Goal: Task Accomplishment & Management: Manage account settings

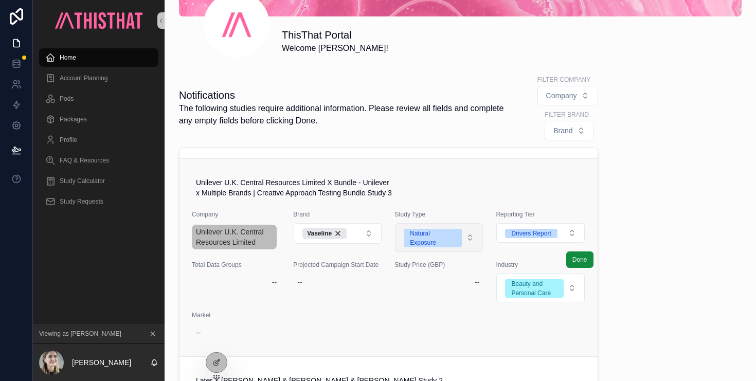
scroll to position [660, 0]
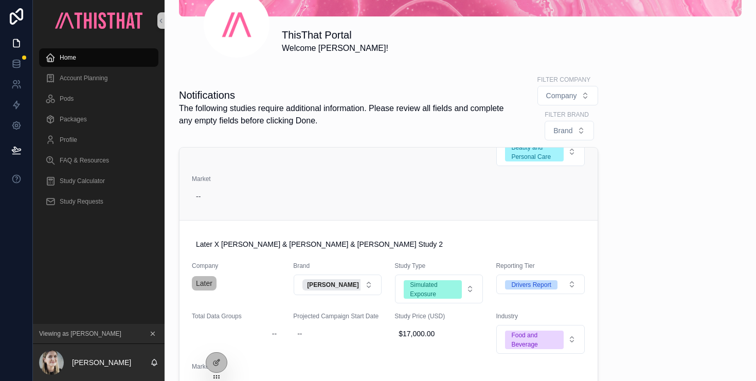
click at [398, 179] on div "Unilever U.K. Central Resources Limited X Bundle - Unilever x Multiple Brands |…" at bounding box center [388, 121] width 393 height 169
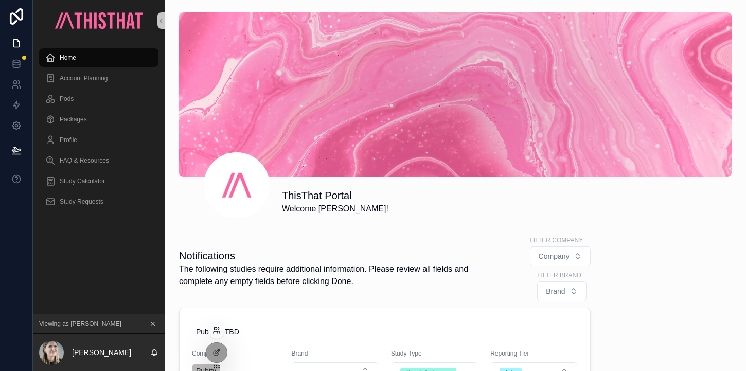
click at [216, 331] on icon at bounding box center [215, 332] width 4 height 2
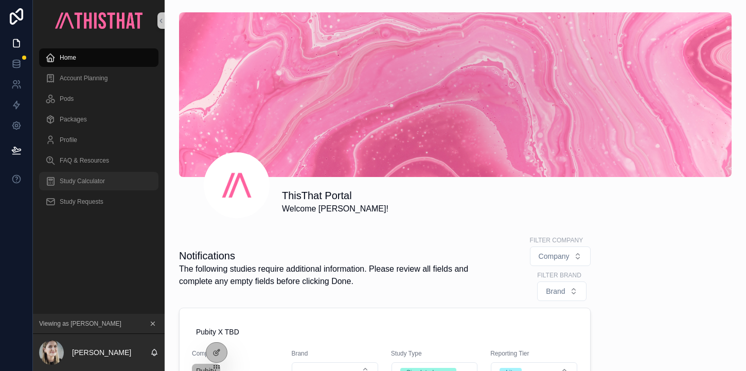
click at [87, 177] on span "Study Calculator" at bounding box center [82, 181] width 45 height 8
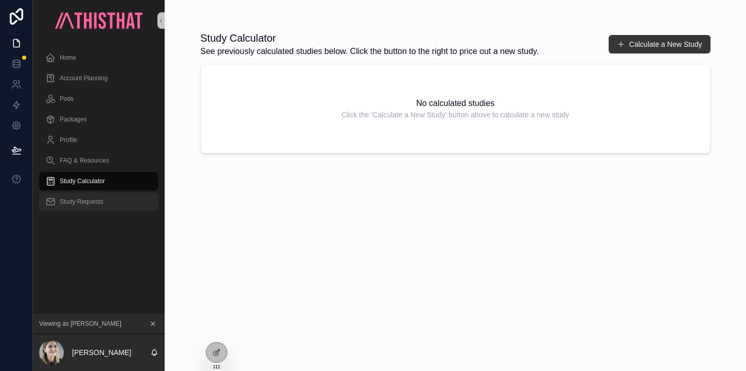
click at [78, 206] on div "Study Requests" at bounding box center [98, 201] width 107 height 16
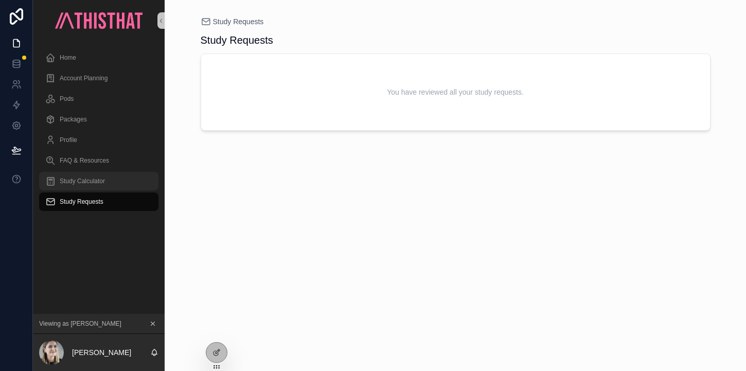
click at [76, 182] on span "Study Calculator" at bounding box center [82, 181] width 45 height 8
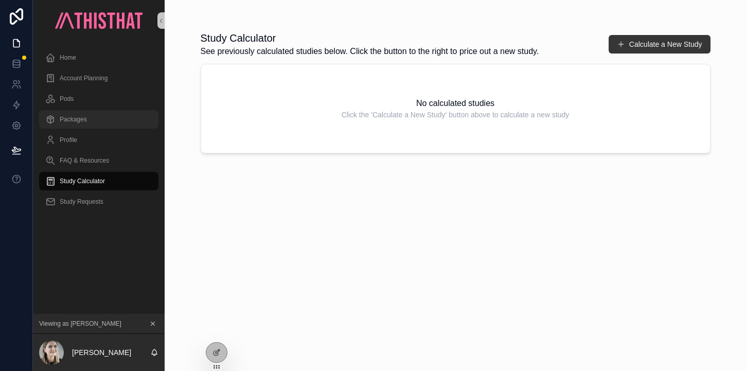
click at [77, 120] on span "Packages" at bounding box center [73, 119] width 27 height 8
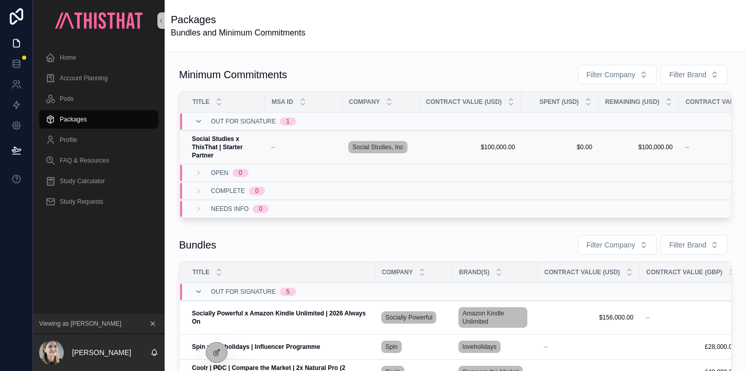
click at [205, 143] on strong "Social Studies x ThisThat | Starter Partner" at bounding box center [218, 147] width 52 height 24
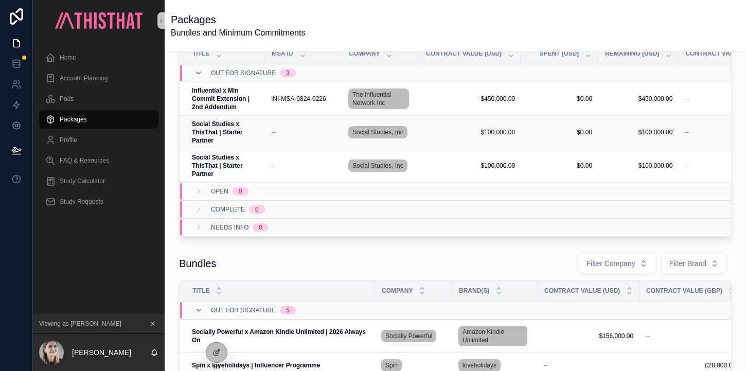
scroll to position [50, 0]
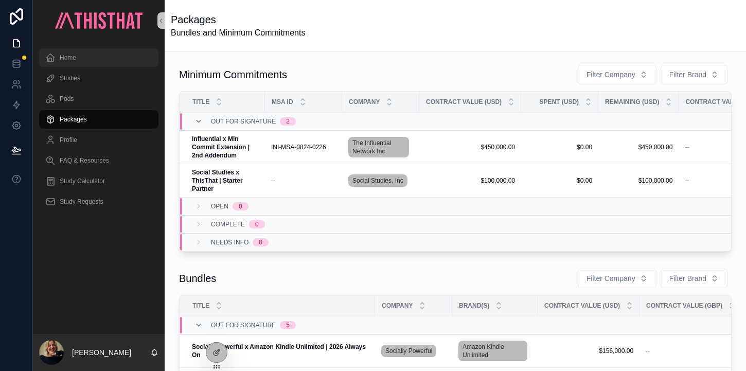
click at [97, 55] on div "Home" at bounding box center [98, 57] width 107 height 16
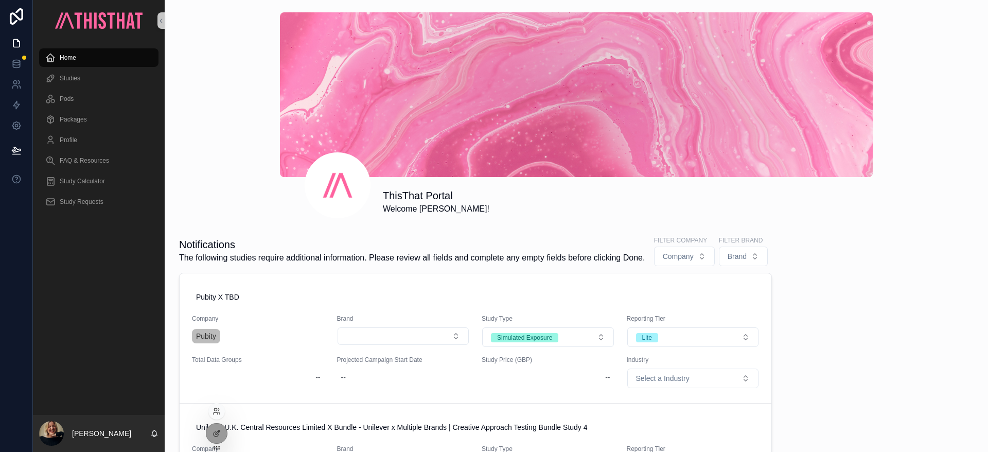
click at [218, 370] on div at bounding box center [216, 411] width 16 height 16
click at [217, 370] on icon at bounding box center [216, 411] width 8 height 8
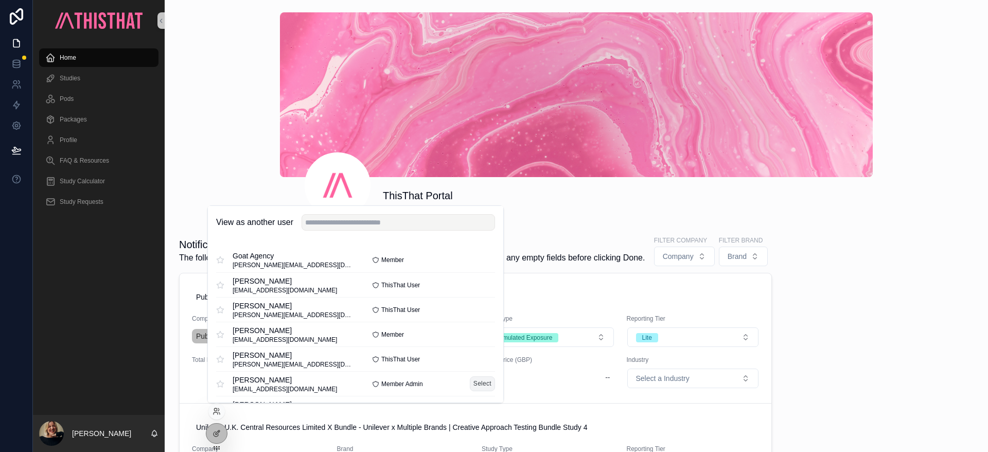
click at [479, 370] on button "Select" at bounding box center [482, 383] width 25 height 15
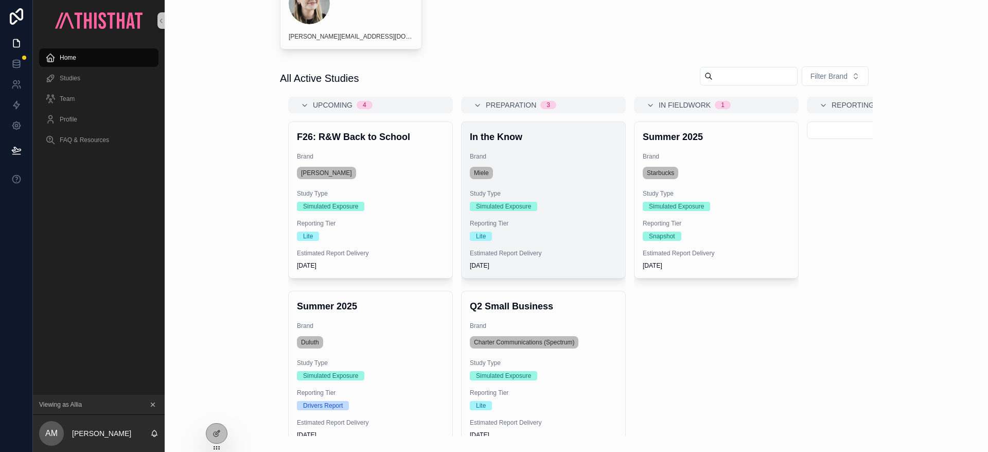
click at [573, 179] on div "Miele" at bounding box center [543, 173] width 147 height 16
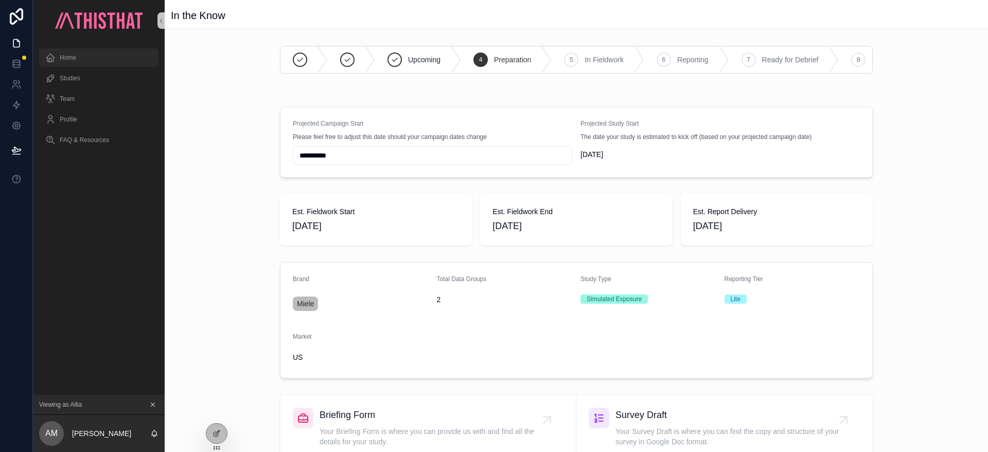
click at [70, 57] on span "Home" at bounding box center [68, 57] width 16 height 8
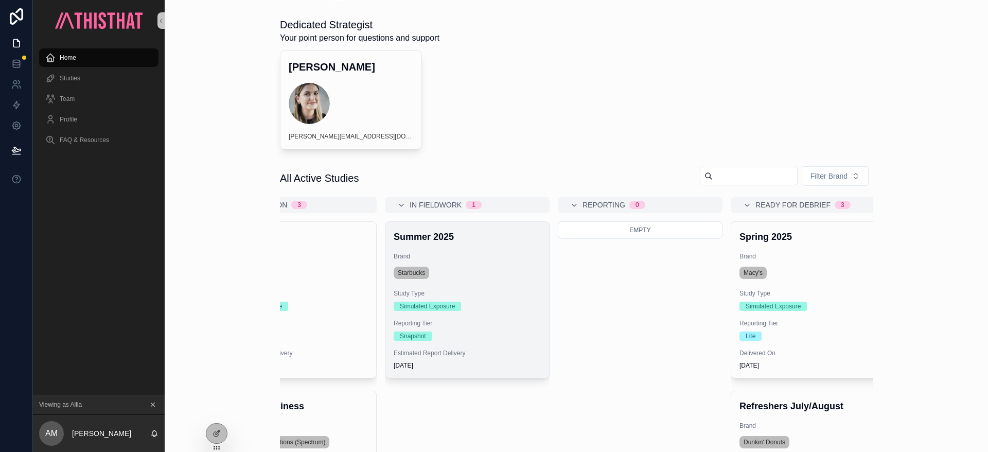
scroll to position [217, 0]
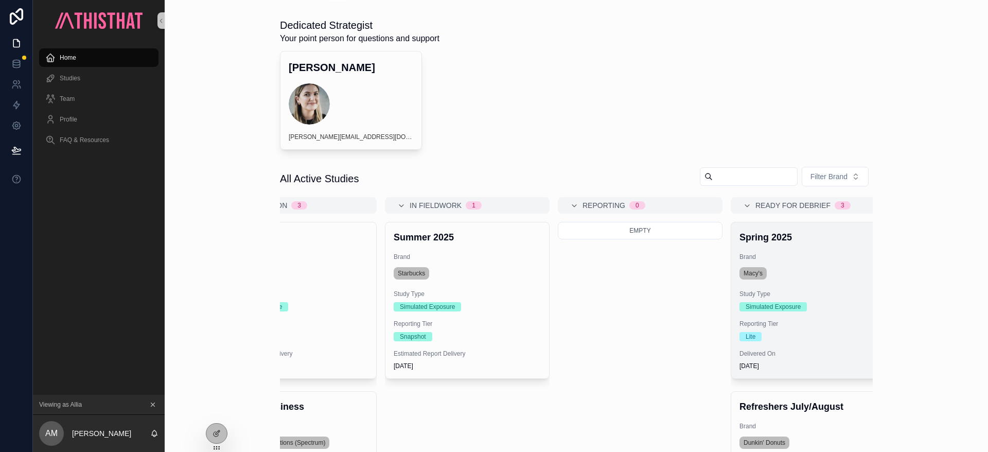
click at [812, 266] on div "Macy's" at bounding box center [812, 273] width 147 height 16
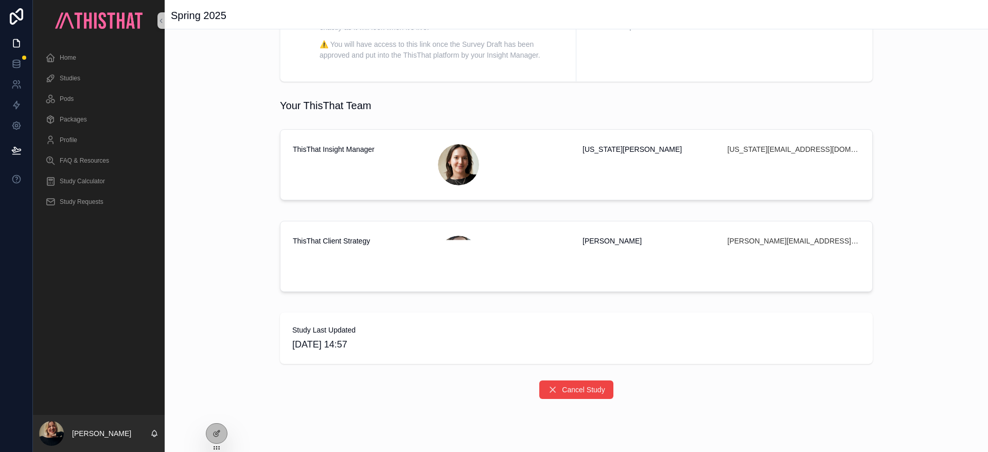
scroll to position [576, 0]
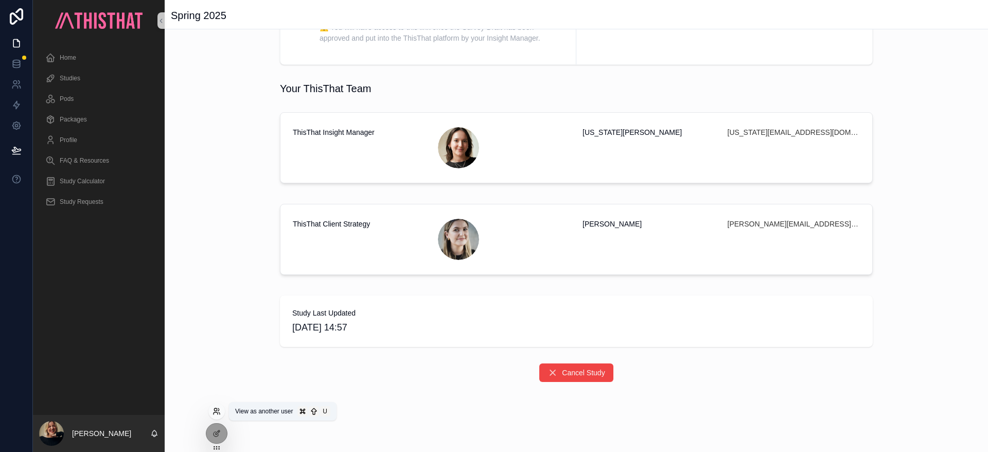
click at [214, 411] on icon at bounding box center [216, 411] width 8 height 8
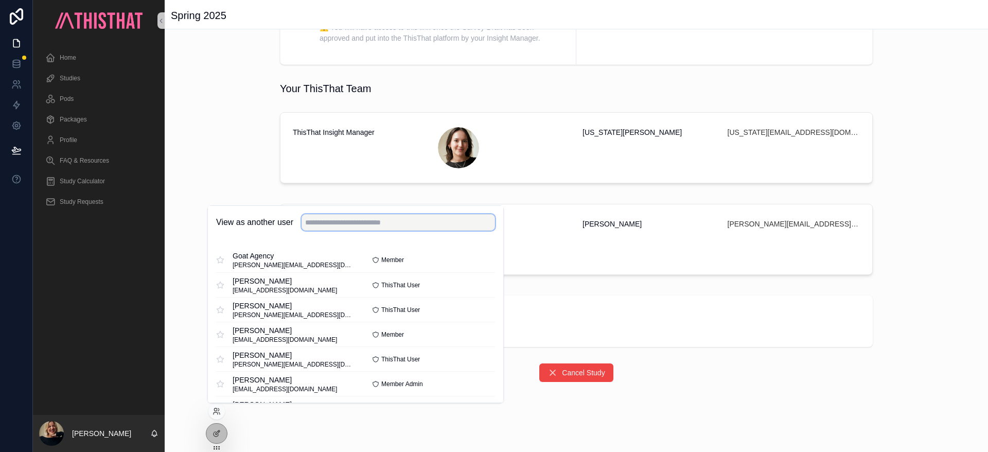
click at [343, 221] on input "text" at bounding box center [397, 222] width 193 height 16
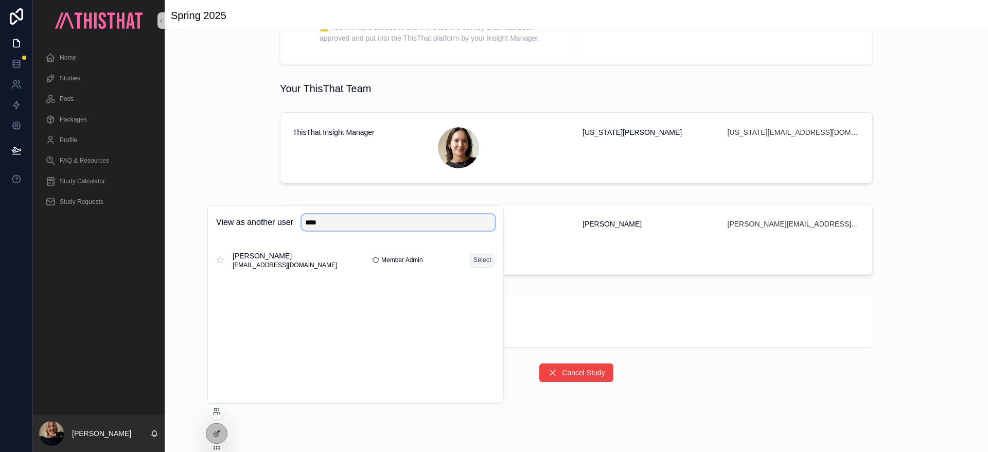
type input "****"
click at [483, 263] on button "Select" at bounding box center [482, 260] width 25 height 15
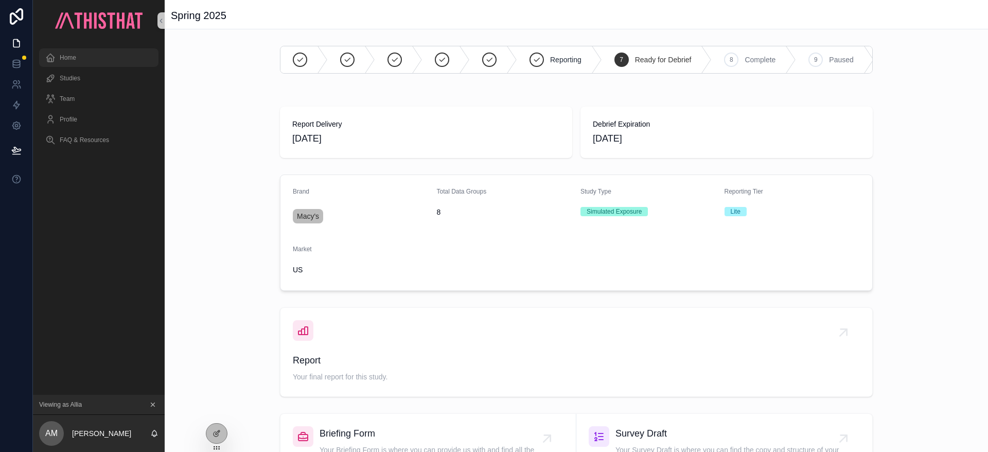
click at [73, 59] on span "Home" at bounding box center [68, 57] width 16 height 8
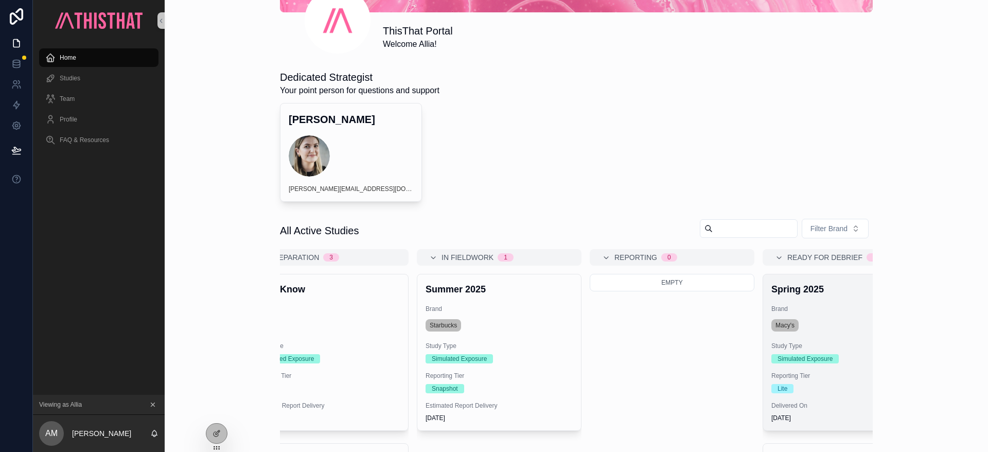
scroll to position [0, 280]
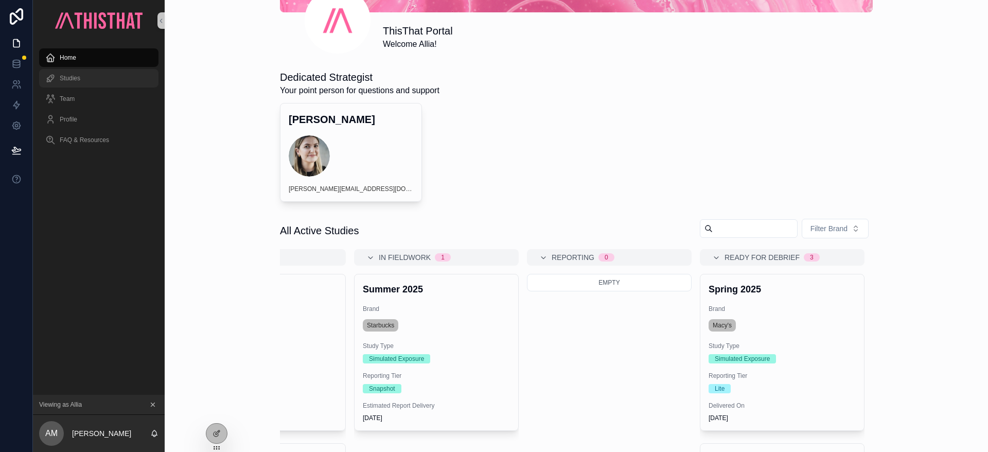
click at [74, 73] on div "Studies" at bounding box center [98, 78] width 107 height 16
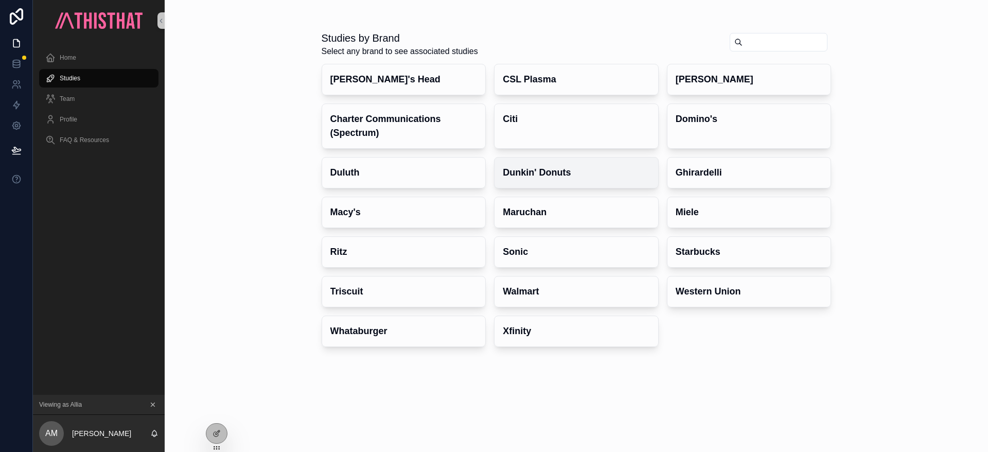
click at [588, 175] on h4 "Dunkin' Donuts" at bounding box center [575, 173] width 147 height 14
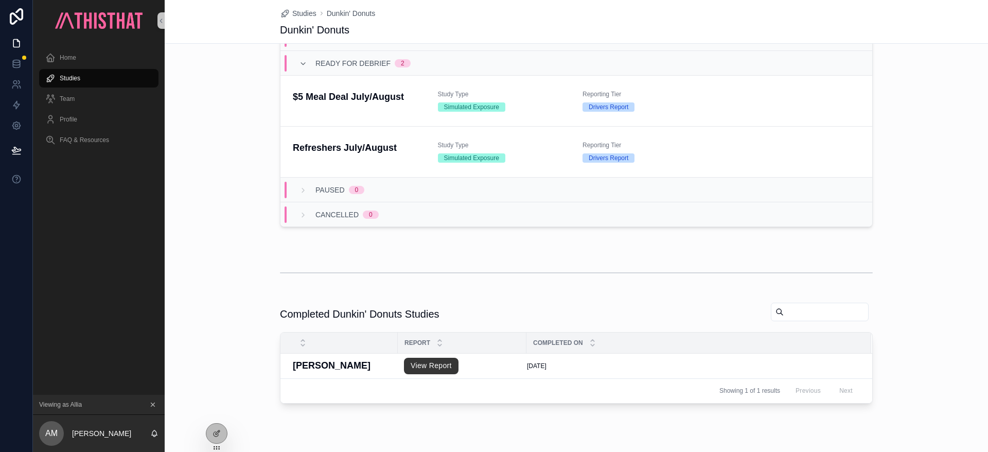
scroll to position [209, 0]
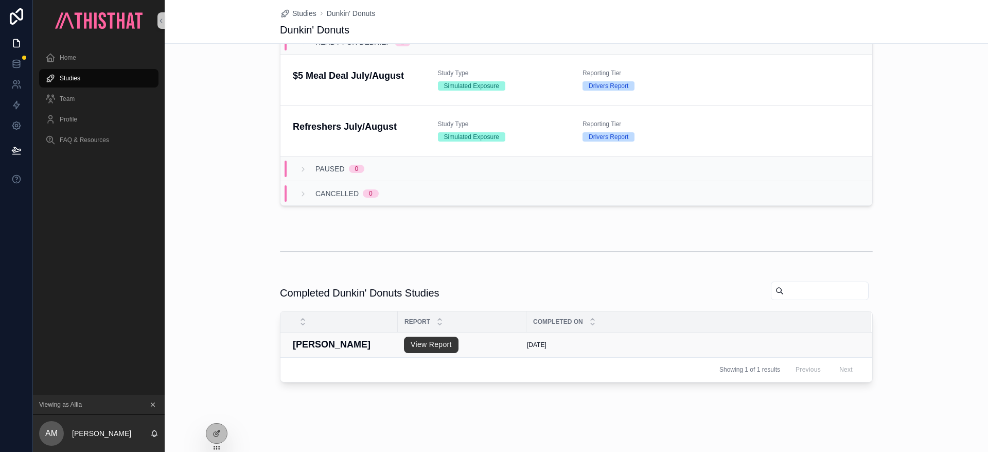
click at [336, 348] on h4 "Sabrina Carpenter" at bounding box center [342, 344] width 99 height 14
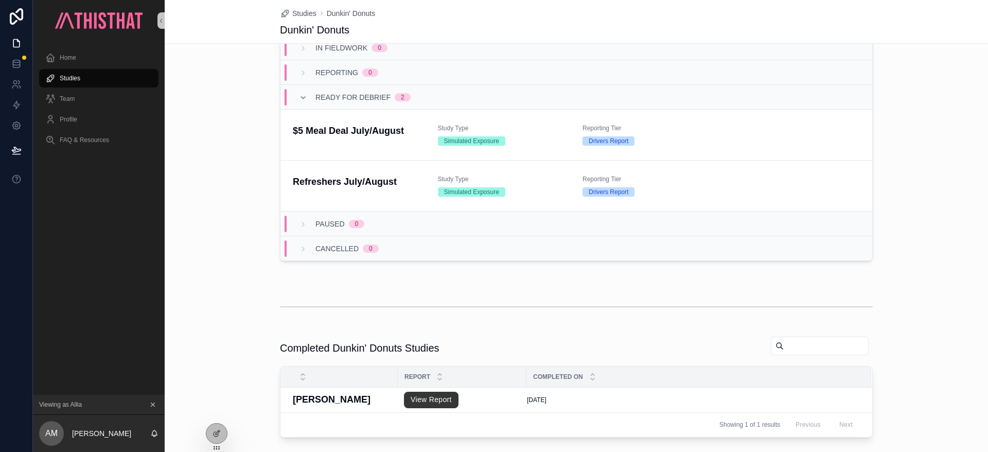
scroll to position [155, 0]
drag, startPoint x: 432, startPoint y: 349, endPoint x: 432, endPoint y: 341, distance: 7.7
click at [432, 341] on div "Completed Dunkin' Donuts Studies" at bounding box center [576, 347] width 593 height 24
click at [78, 101] on div "Team" at bounding box center [98, 99] width 107 height 16
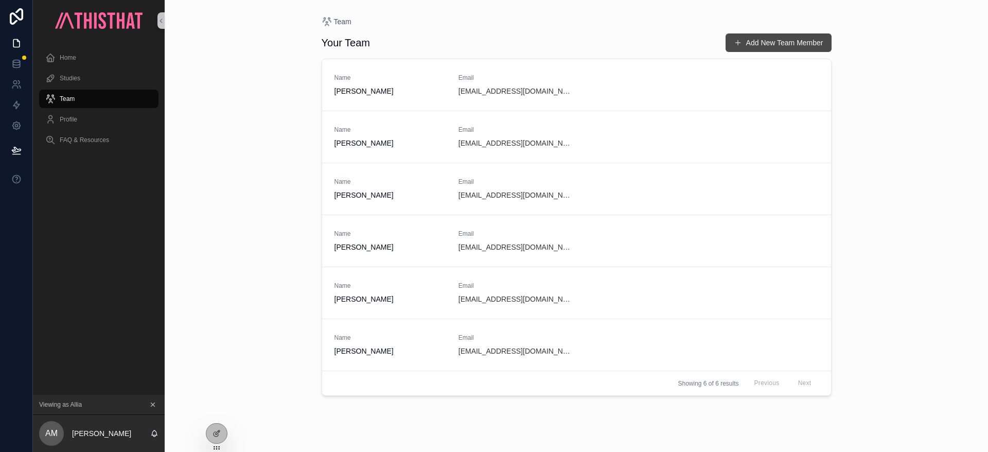
click at [796, 42] on button "Add New Team Member" at bounding box center [778, 42] width 106 height 19
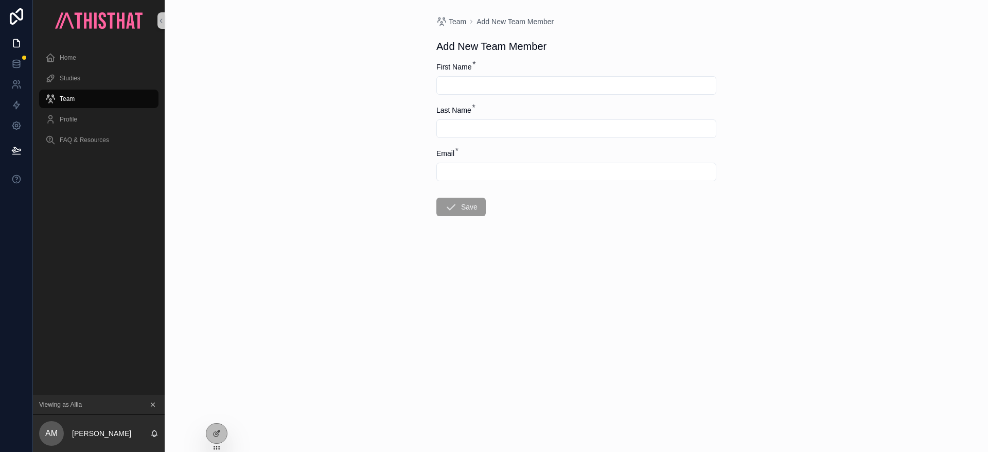
click at [66, 101] on span "Team" at bounding box center [67, 99] width 15 height 8
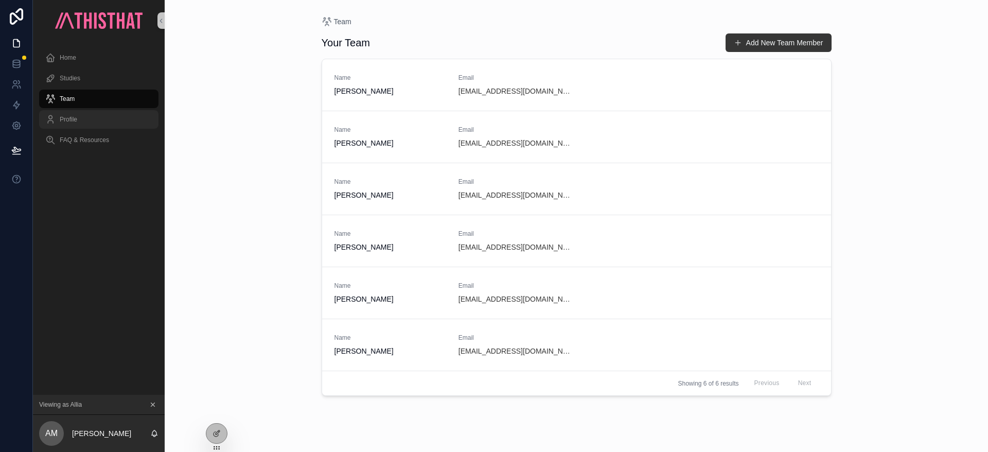
click at [73, 118] on span "Profile" at bounding box center [68, 119] width 17 height 8
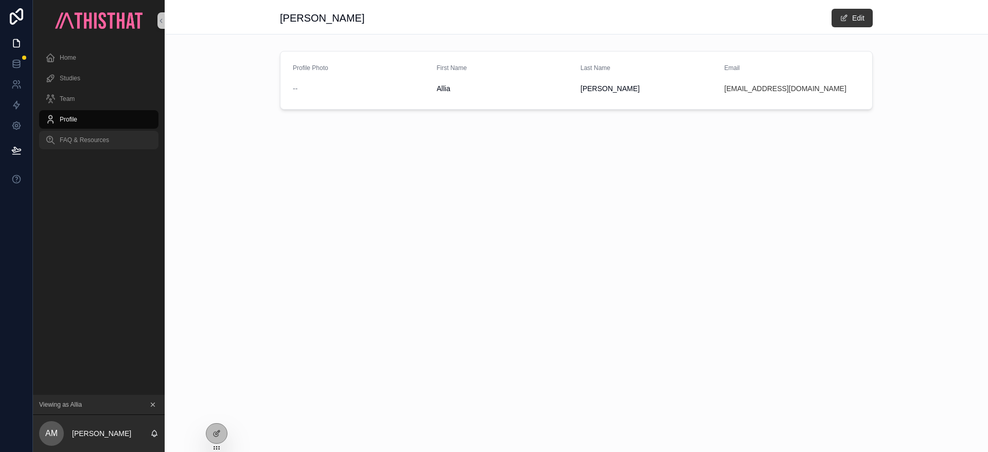
click at [98, 139] on span "FAQ & Resources" at bounding box center [84, 140] width 49 height 8
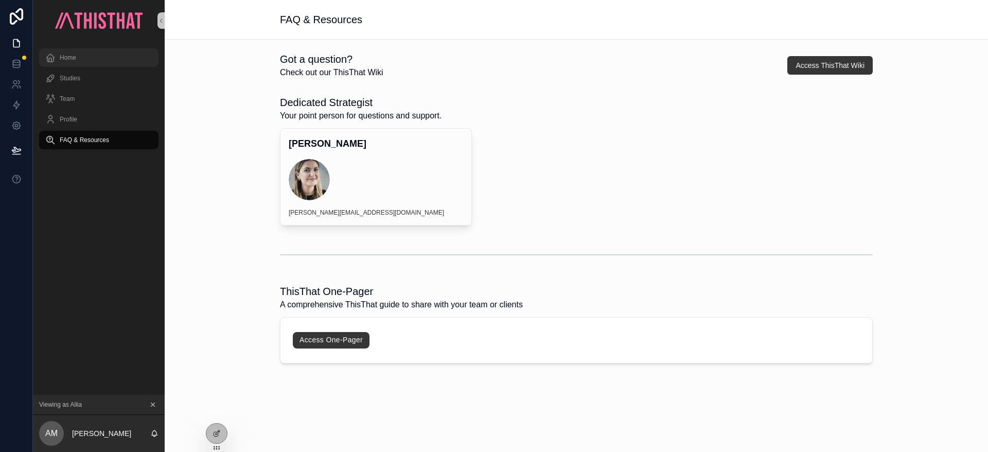
click at [83, 60] on div "Home" at bounding box center [98, 57] width 107 height 16
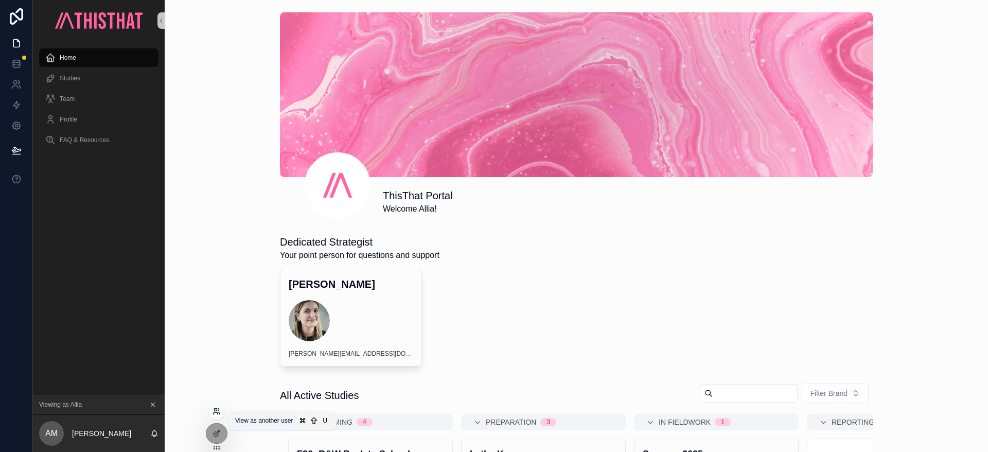
click at [217, 408] on icon at bounding box center [215, 409] width 3 height 3
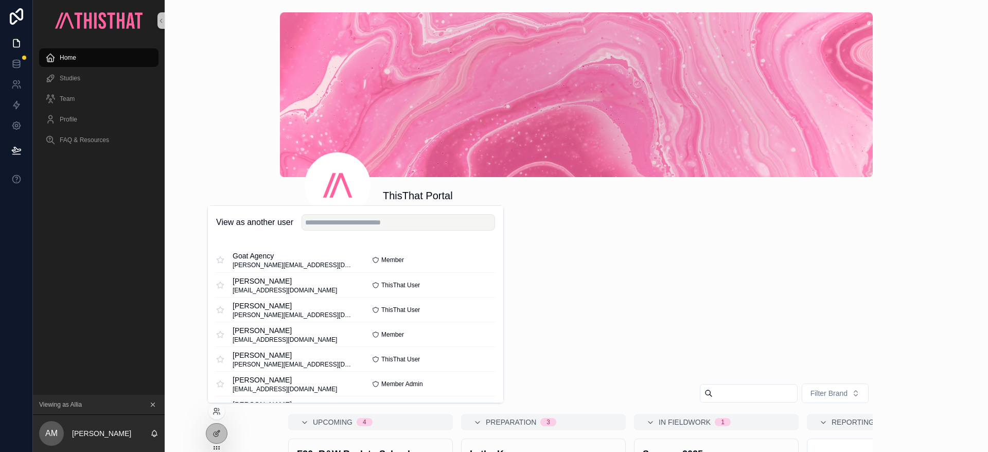
click at [649, 215] on div "ThisThat Portal Welcome Allia!" at bounding box center [576, 197] width 593 height 41
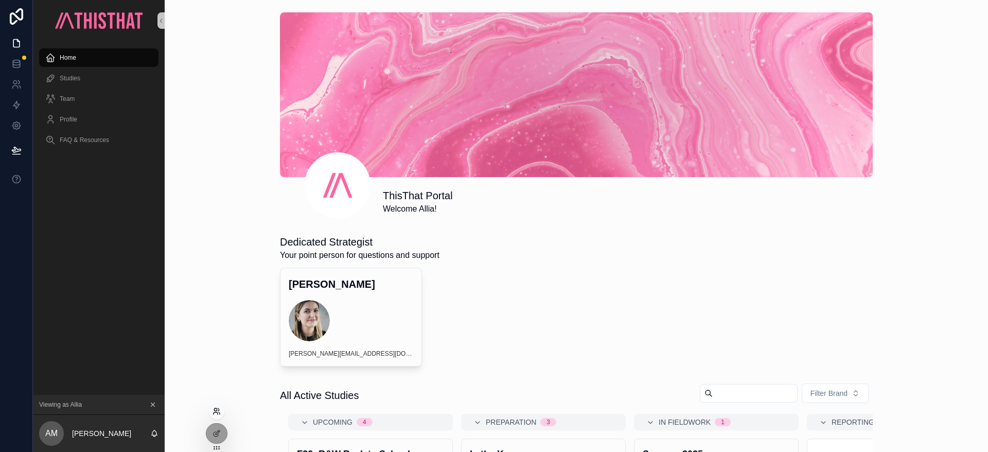
click at [217, 412] on icon at bounding box center [216, 411] width 8 height 8
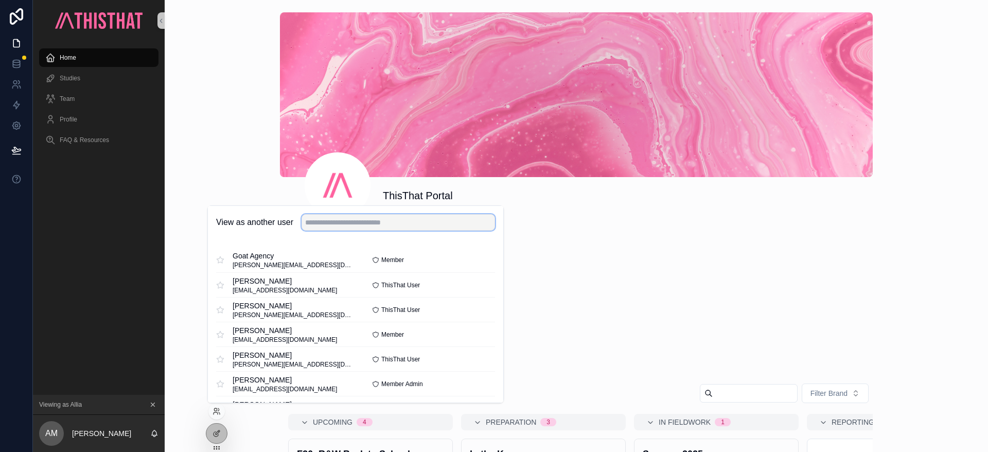
click at [368, 226] on input "text" at bounding box center [397, 222] width 193 height 16
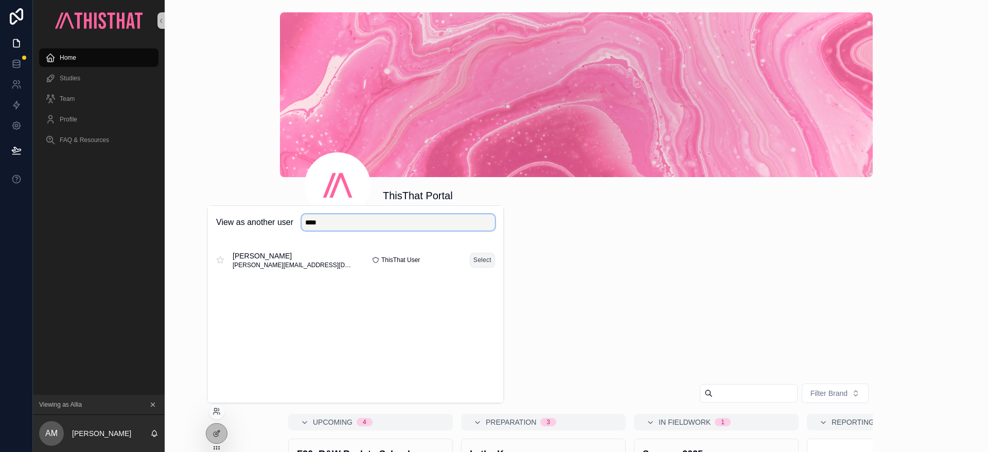
type input "****"
click at [483, 257] on button "Select" at bounding box center [482, 260] width 25 height 15
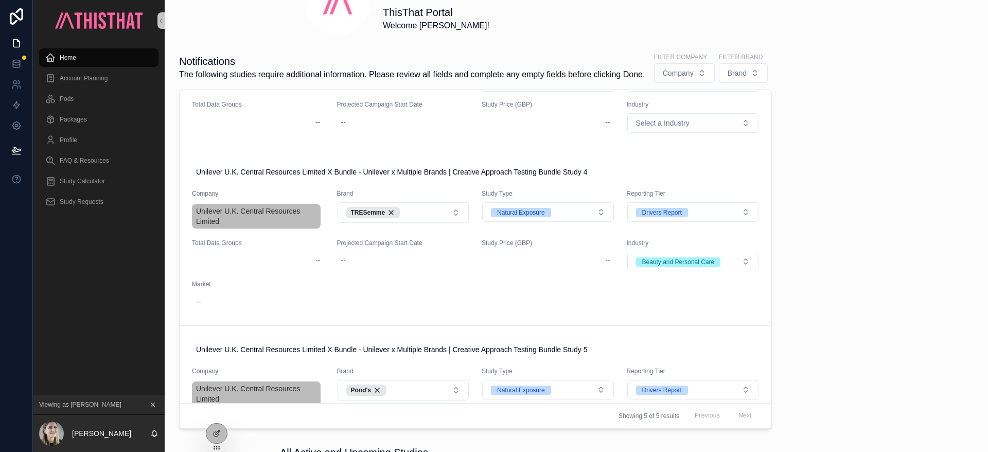
scroll to position [74, 0]
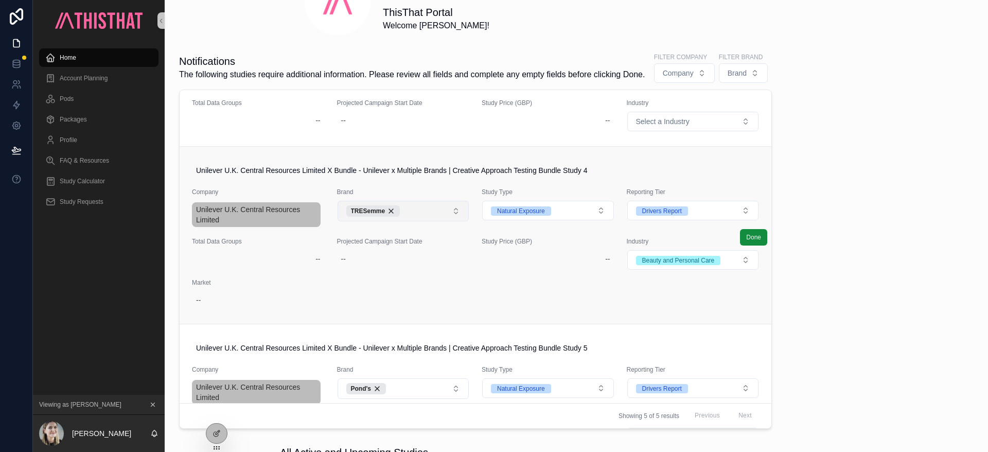
click at [441, 218] on button "TRESemme" at bounding box center [403, 211] width 132 height 21
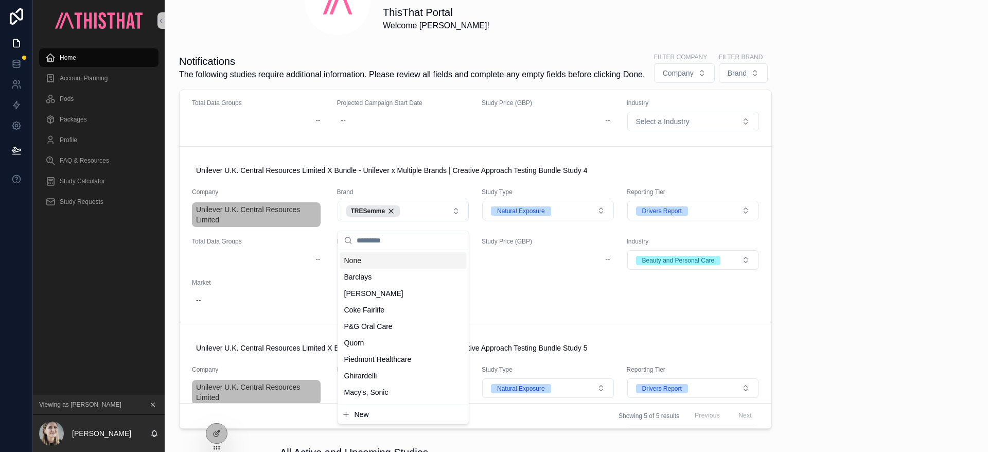
click at [874, 181] on div "ThisThat Portal Welcome Ella! Notifications The following studies require addit…" at bounding box center [576, 379] width 823 height 1125
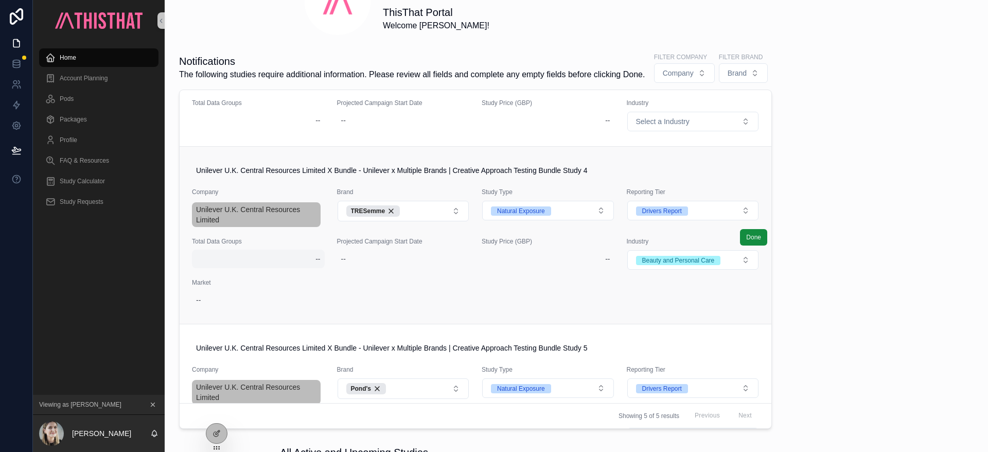
click at [304, 266] on div "--" at bounding box center [258, 258] width 133 height 19
type input "*"
click at [878, 307] on div "ThisThat Portal Welcome Ella! Notifications The following studies require addit…" at bounding box center [576, 379] width 823 height 1125
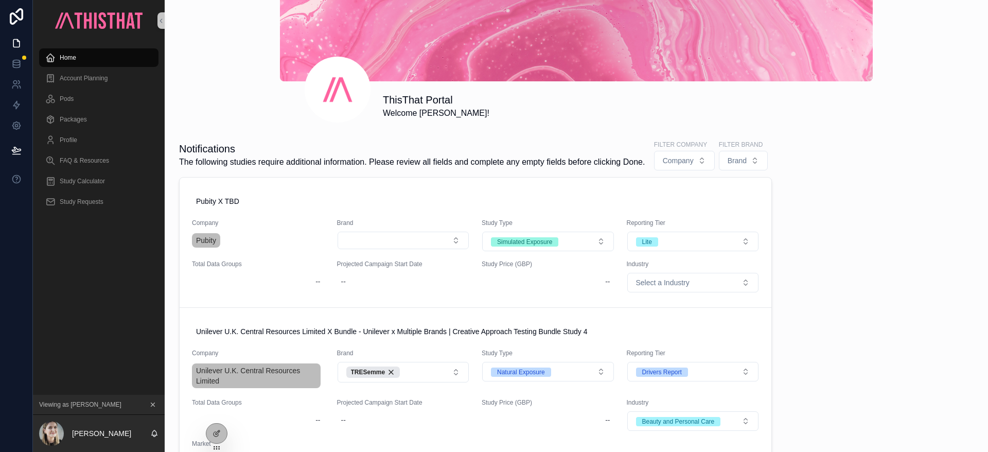
scroll to position [0, 0]
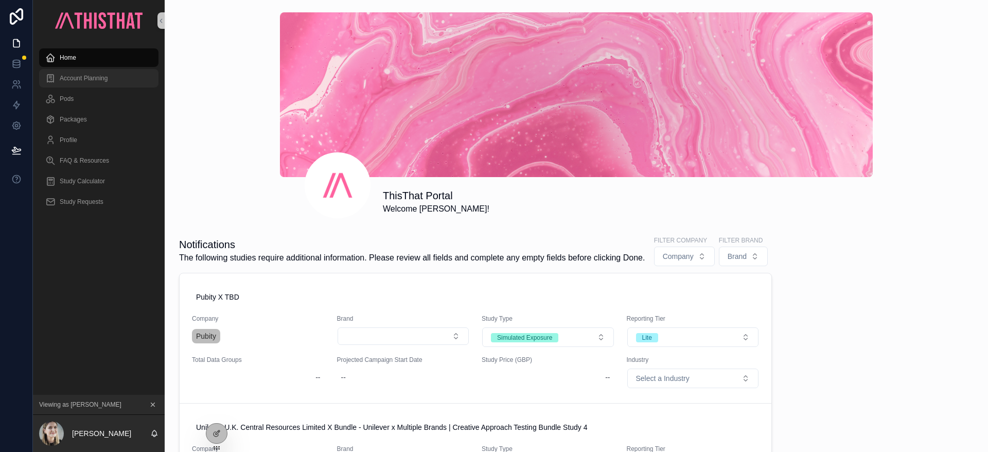
click at [75, 73] on div "Account Planning" at bounding box center [98, 78] width 107 height 16
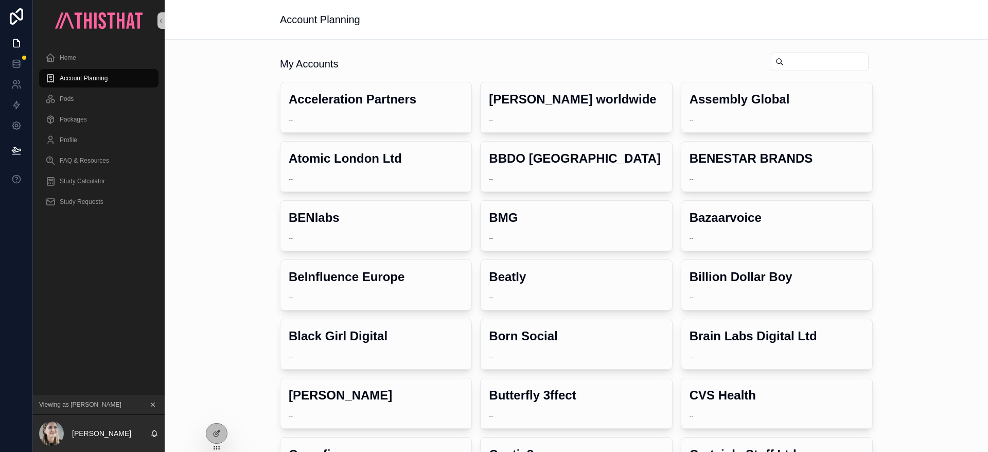
click at [829, 61] on input "scrollable content" at bounding box center [825, 62] width 84 height 14
type input "*****"
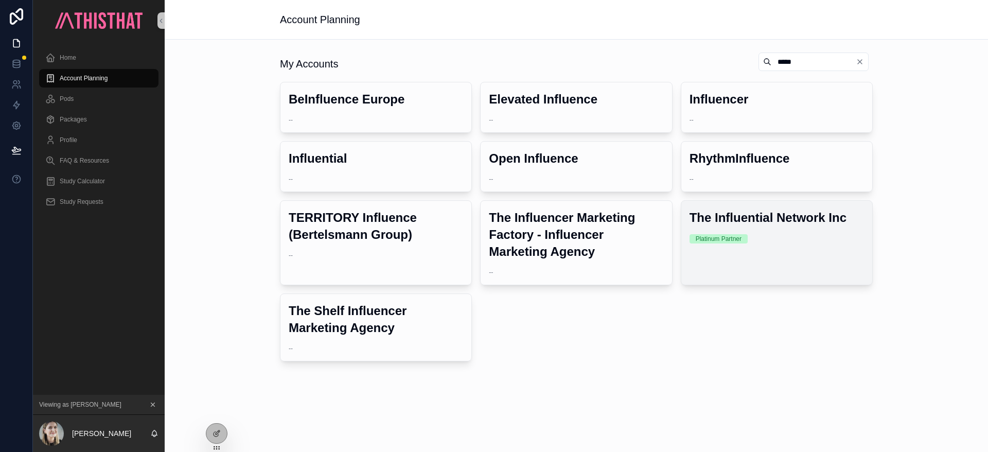
click at [814, 237] on div "Platinum Partner" at bounding box center [776, 238] width 174 height 9
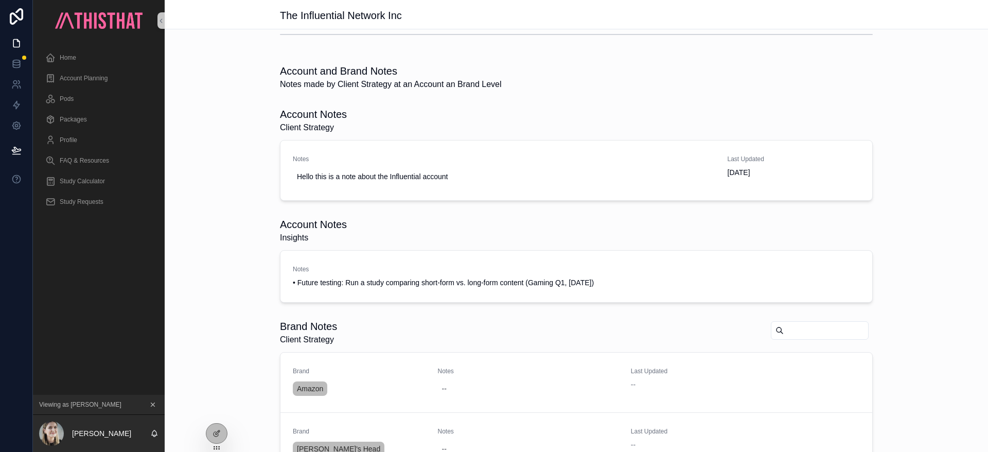
scroll to position [1770, 0]
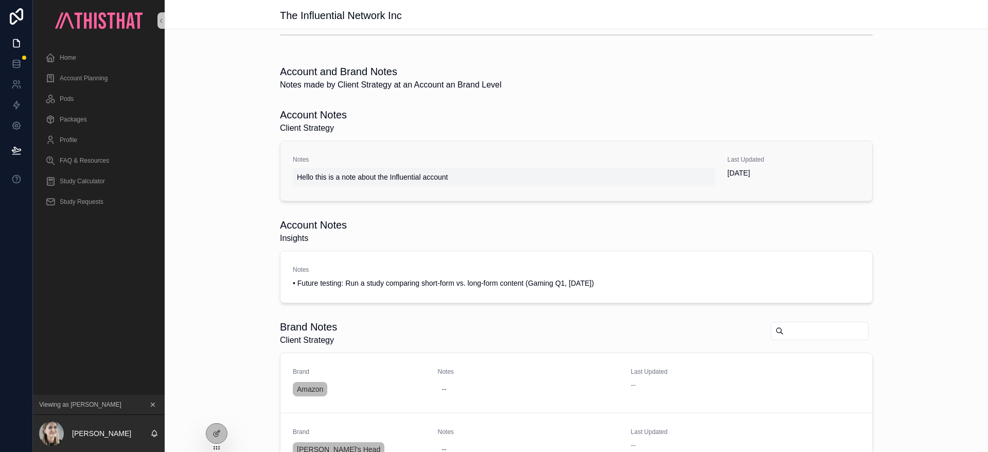
click at [506, 178] on span "Hello this is a note about the Influential account" at bounding box center [504, 177] width 414 height 10
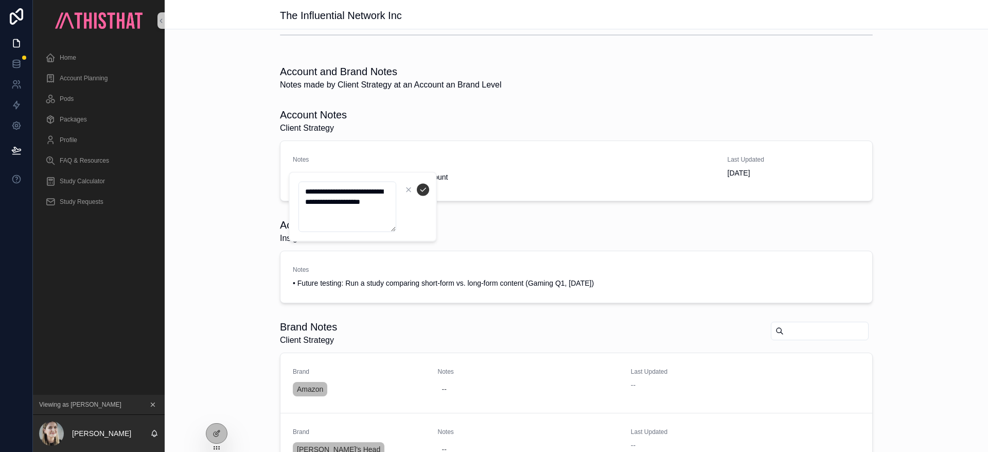
click at [933, 168] on div "Account Notes Client Strategy Notes Hello this is a note about the Influential …" at bounding box center [576, 154] width 823 height 102
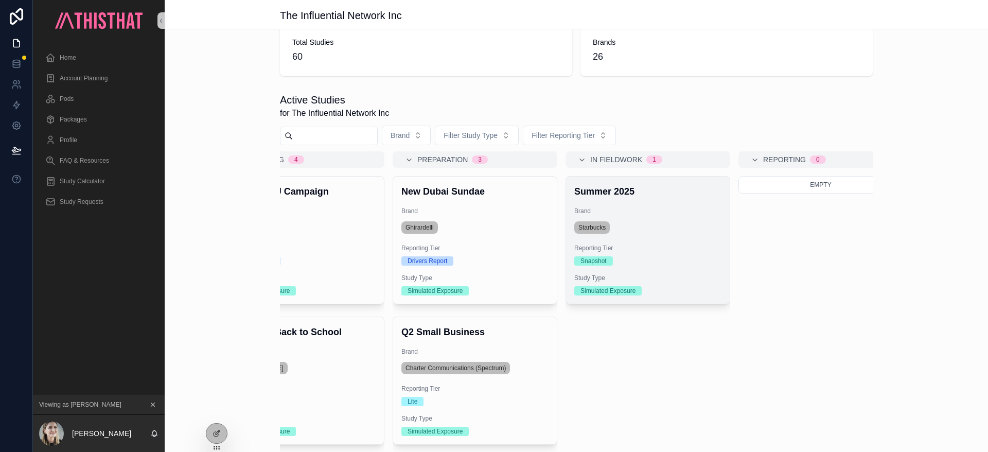
scroll to position [0, 265]
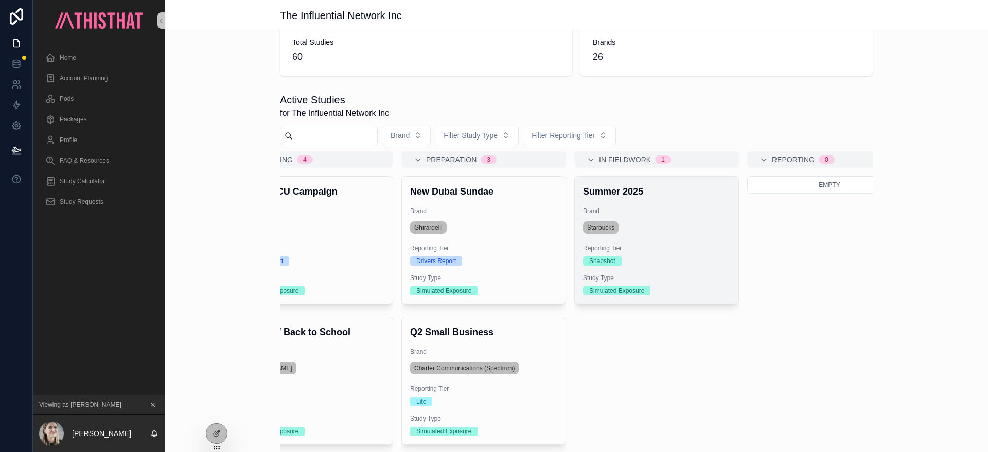
click at [671, 258] on div "Snapshot" at bounding box center [656, 260] width 147 height 9
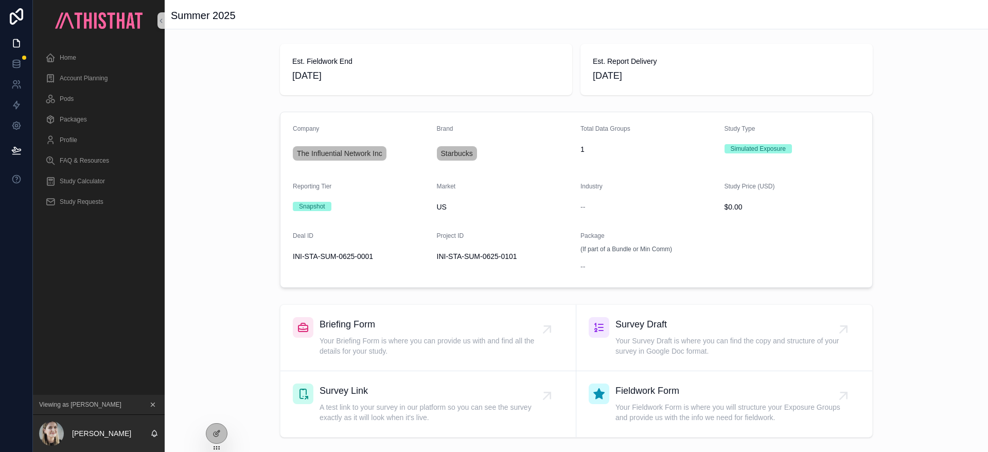
scroll to position [66, 0]
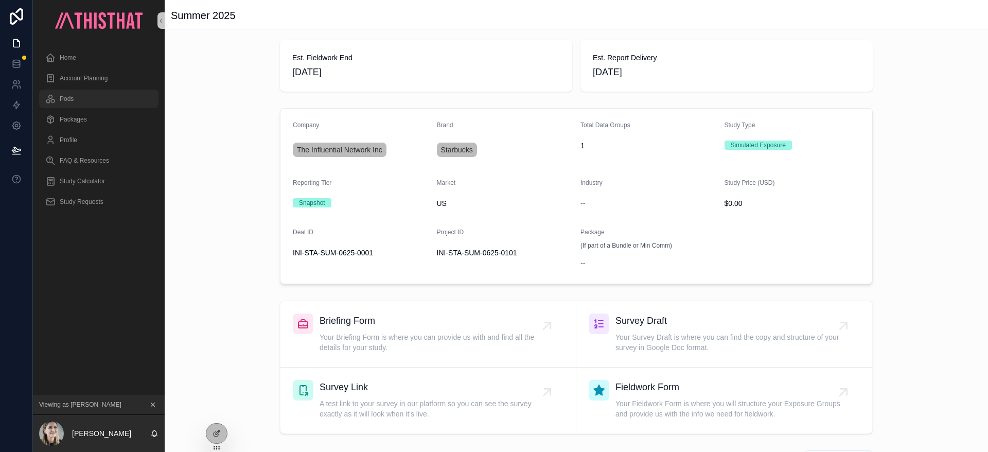
click at [74, 97] on div "Pods" at bounding box center [98, 99] width 107 height 16
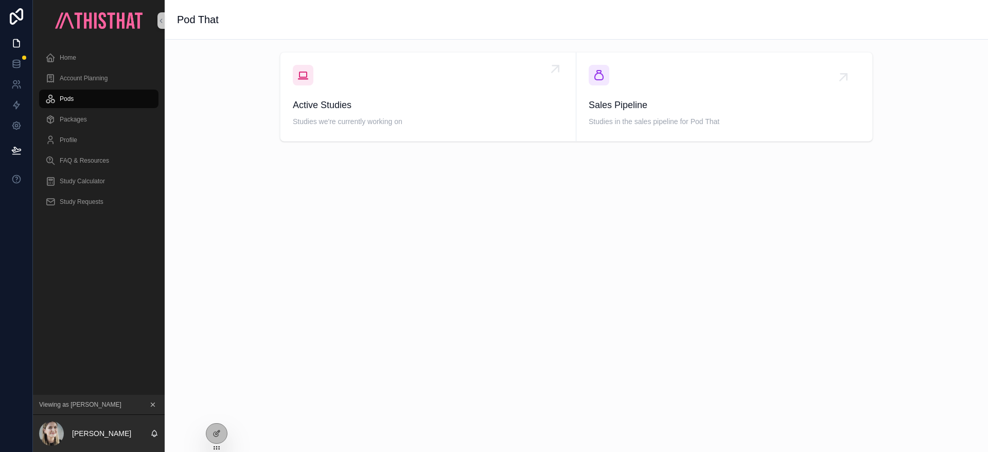
click at [418, 100] on span "Active Studies" at bounding box center [428, 105] width 271 height 14
click at [671, 116] on span "Studies in the sales pipeline for Pod That" at bounding box center [723, 121] width 271 height 10
click at [81, 119] on span "Packages" at bounding box center [73, 119] width 27 height 8
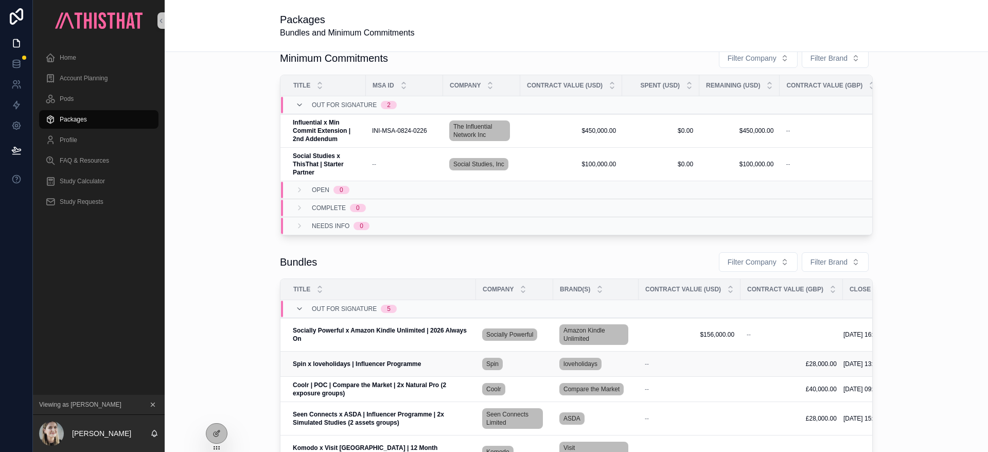
scroll to position [3, 0]
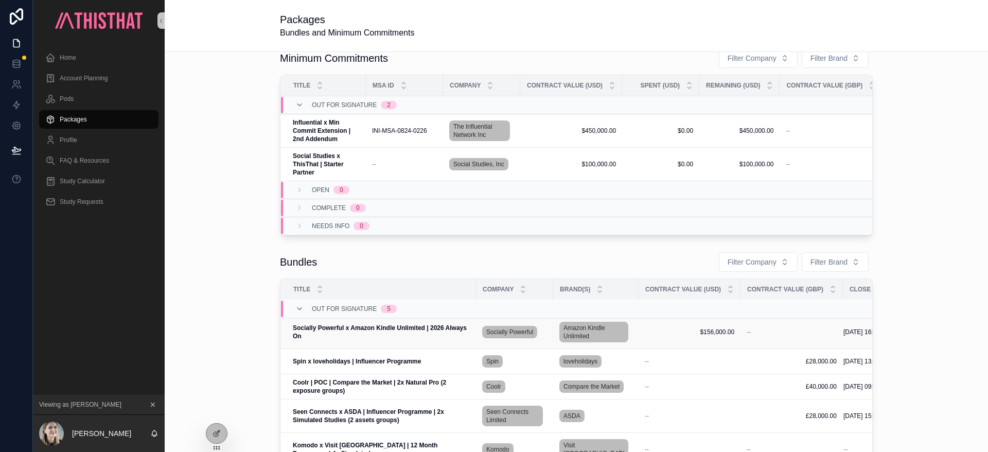
click at [419, 324] on strong "Socially Powerful x Amazon Kindle Unlimited | 2026 Always On" at bounding box center [380, 331] width 175 height 15
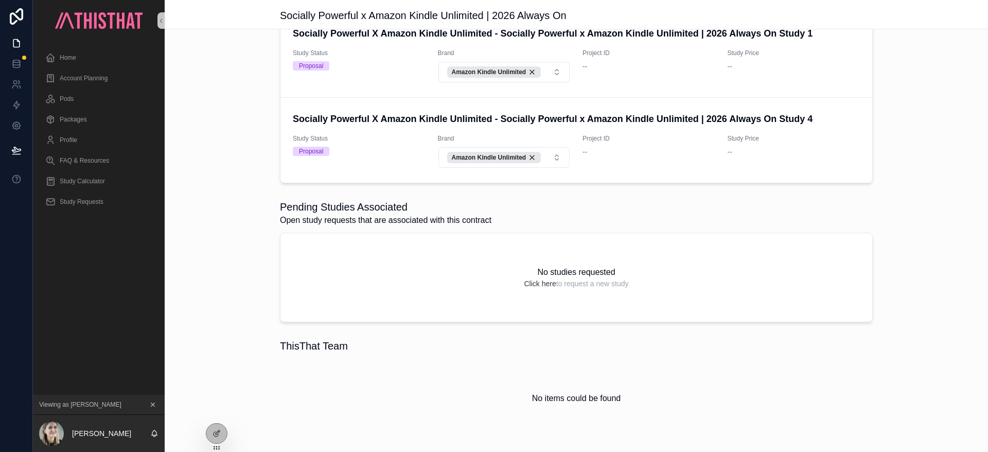
scroll to position [594, 0]
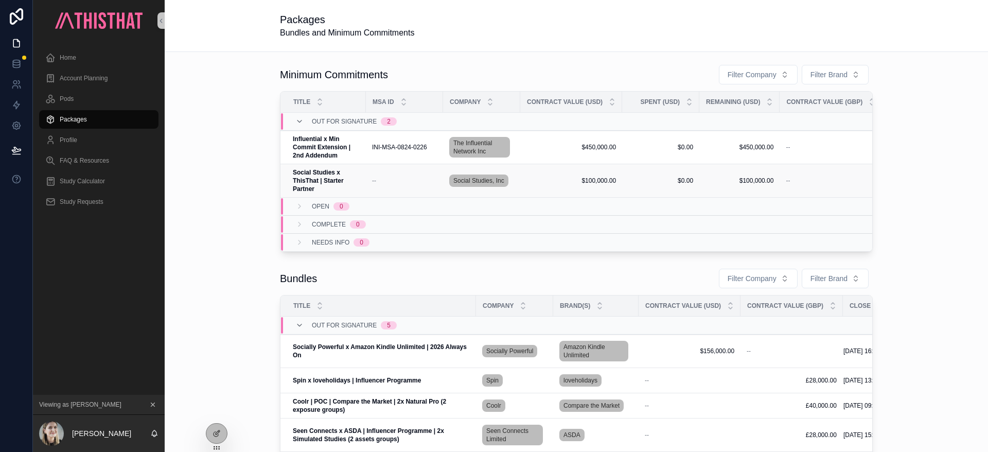
click at [322, 179] on strong "Social Studies x ThisThat | Starter Partner" at bounding box center [319, 181] width 52 height 24
click at [89, 183] on span "Study Calculator" at bounding box center [82, 181] width 45 height 8
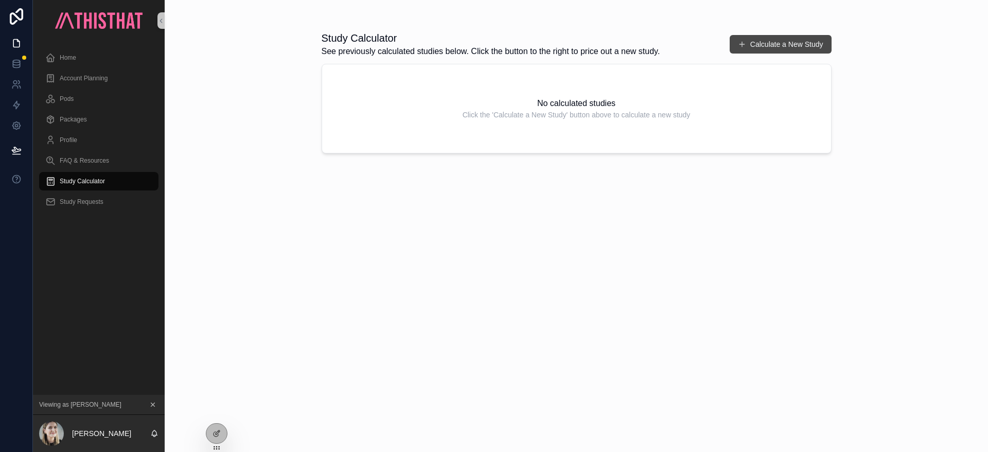
click at [776, 44] on button "Calculate a New Study" at bounding box center [780, 44] width 102 height 19
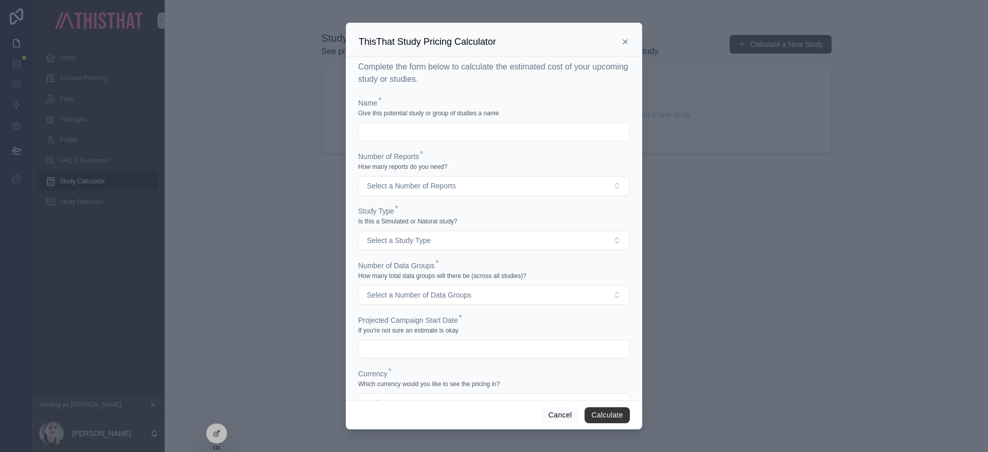
click at [473, 129] on input "scrollable content" at bounding box center [493, 131] width 271 height 14
type input "**********"
click at [498, 191] on button "Select a Number of Reports" at bounding box center [494, 186] width 272 height 20
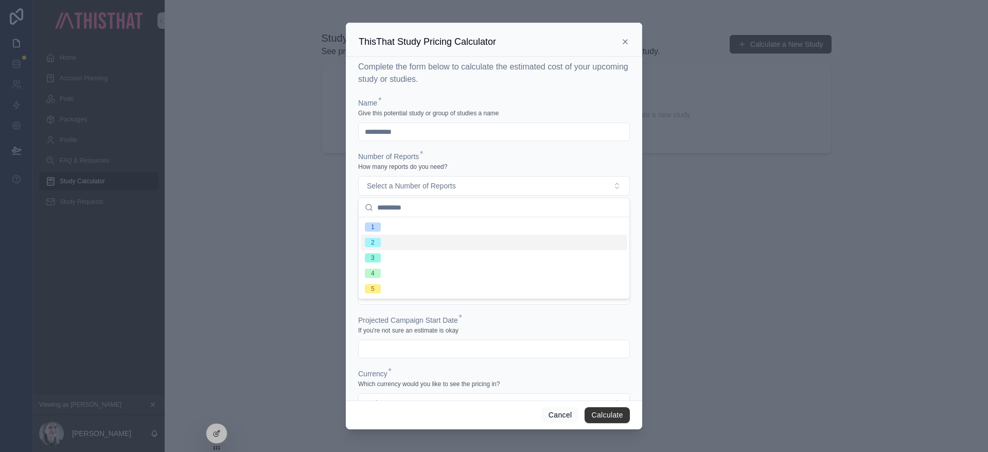
drag, startPoint x: 375, startPoint y: 243, endPoint x: 385, endPoint y: 241, distance: 10.1
click at [375, 243] on span "2" at bounding box center [373, 242] width 16 height 9
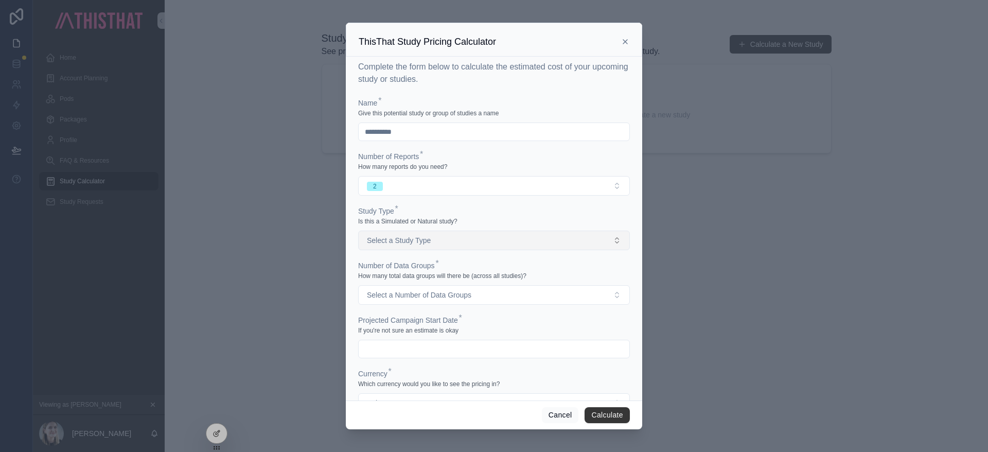
click at [452, 239] on button "Select a Study Type" at bounding box center [494, 240] width 272 height 20
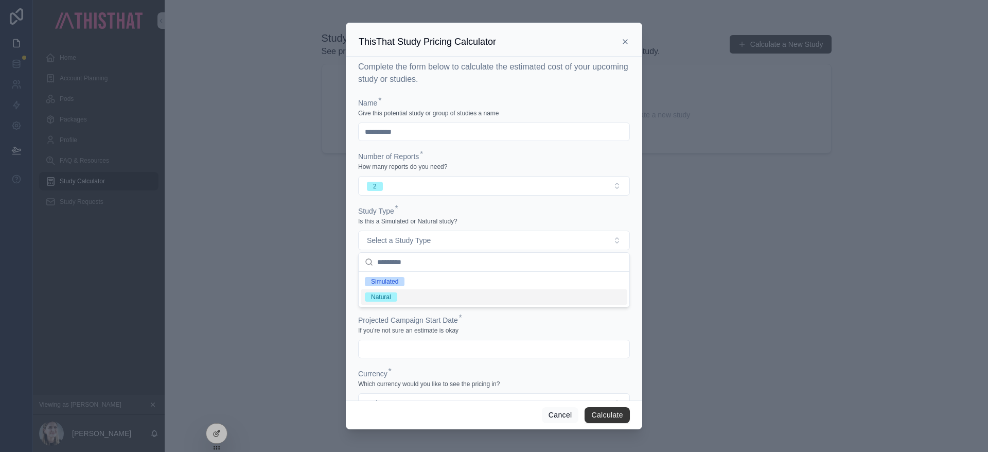
click at [398, 301] on div "Natural" at bounding box center [494, 296] width 266 height 15
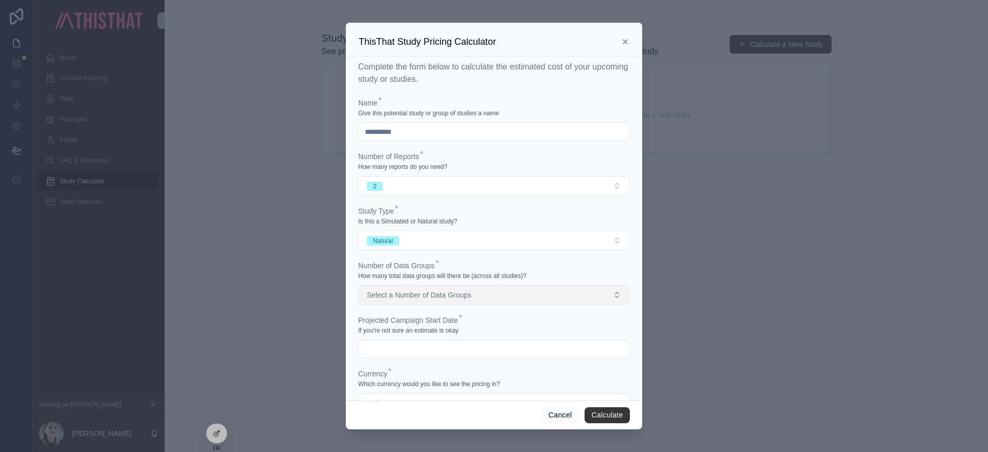
click at [468, 293] on span "Select a Number of Data Groups" at bounding box center [419, 295] width 104 height 10
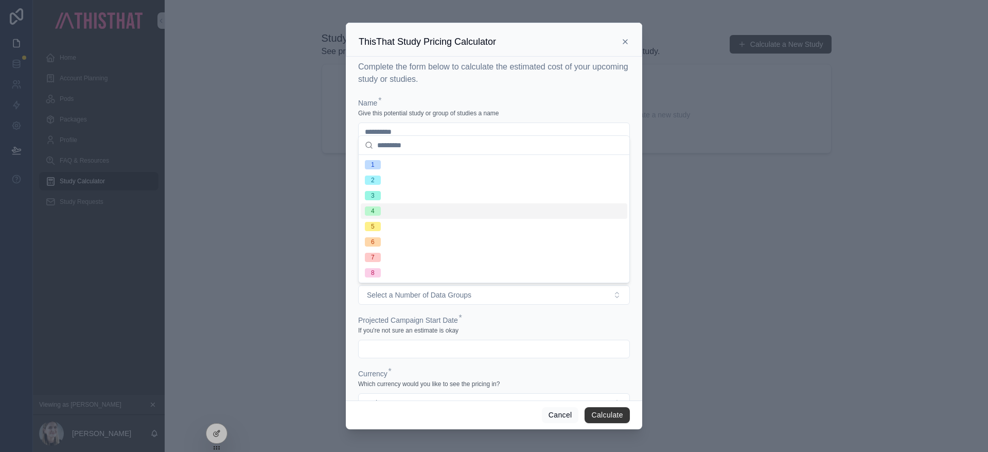
click at [387, 212] on div "4" at bounding box center [494, 210] width 266 height 15
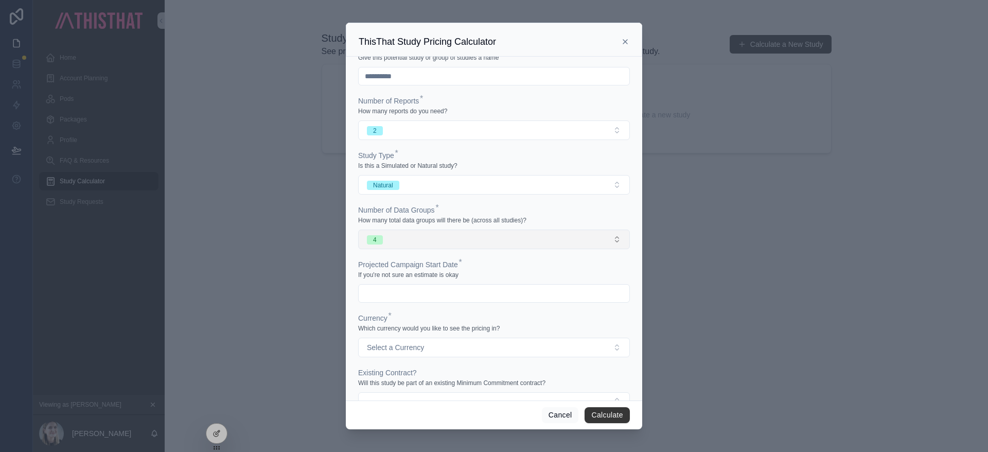
scroll to position [59, 0]
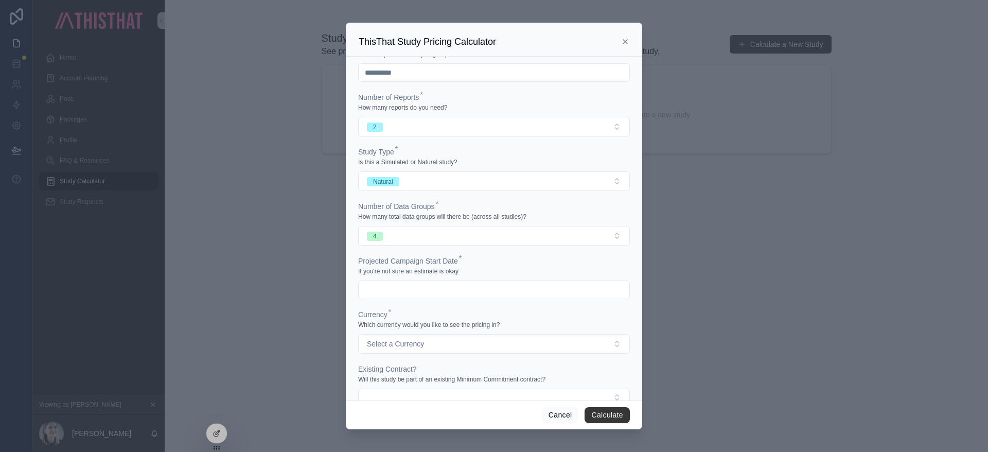
click at [417, 285] on input "scrollable content" at bounding box center [493, 289] width 271 height 14
click at [550, 114] on button "scrollable content" at bounding box center [549, 113] width 19 height 19
click at [493, 217] on button "18" at bounding box center [493, 219] width 19 height 19
type input "**********"
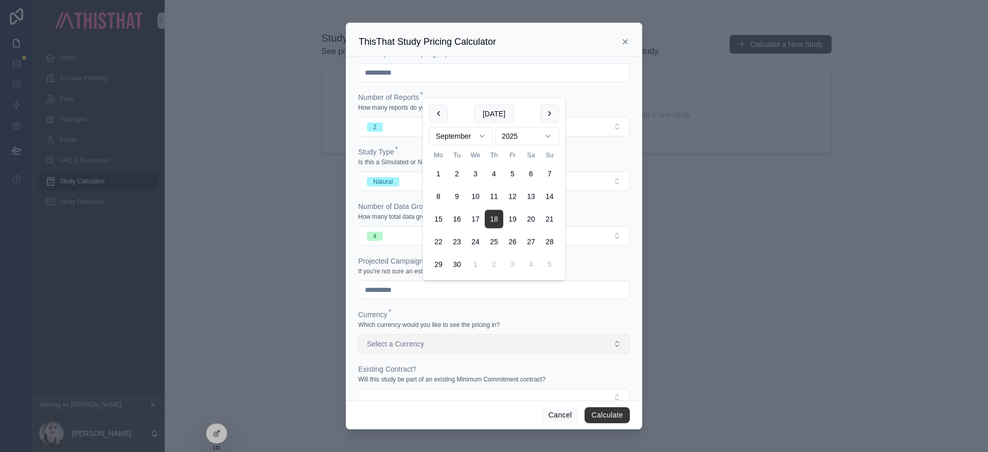
click at [451, 340] on button "Select a Currency" at bounding box center [494, 344] width 272 height 20
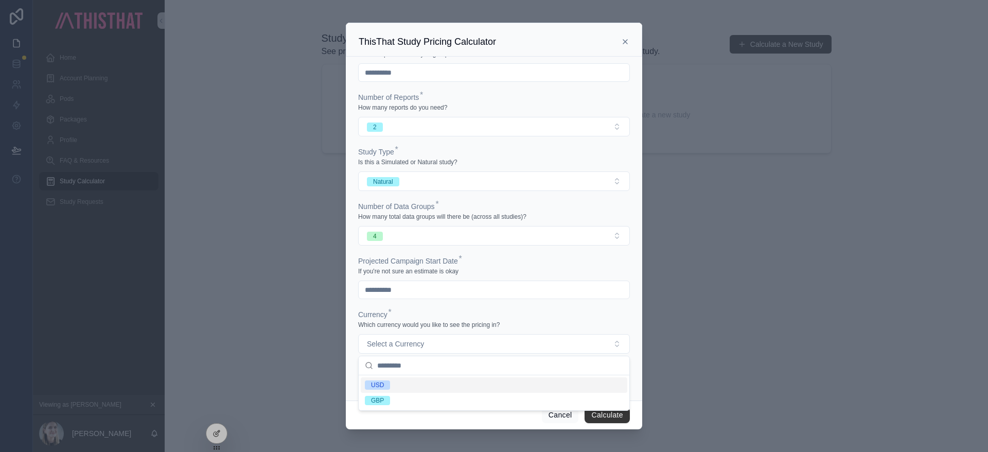
click at [395, 382] on div "USD" at bounding box center [494, 384] width 266 height 15
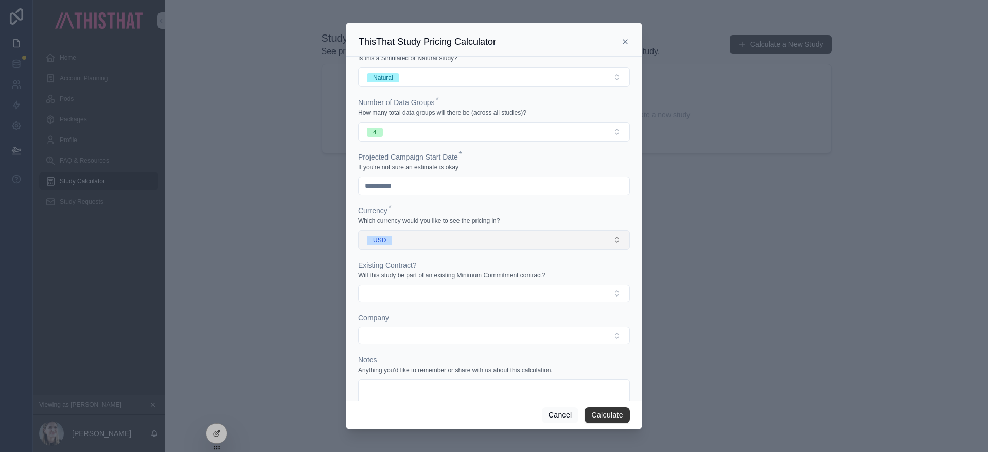
scroll to position [177, 0]
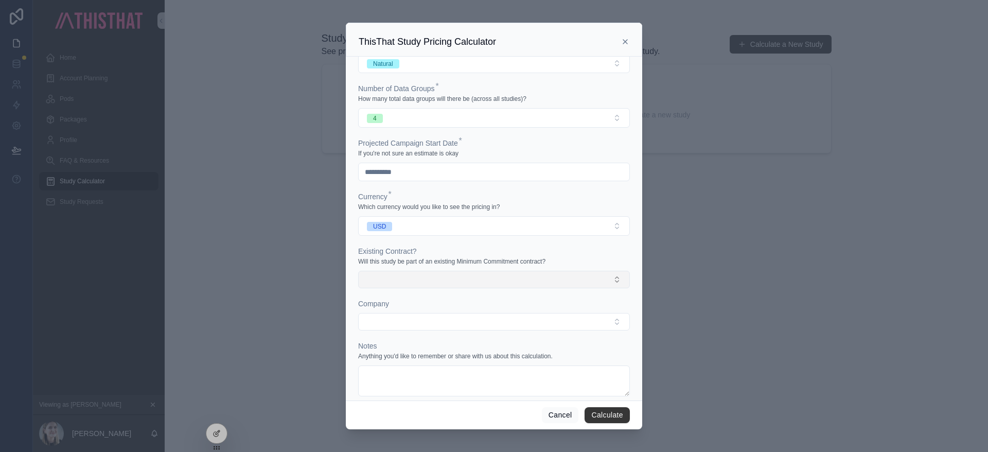
click at [392, 275] on button "Select Button" at bounding box center [494, 279] width 272 height 17
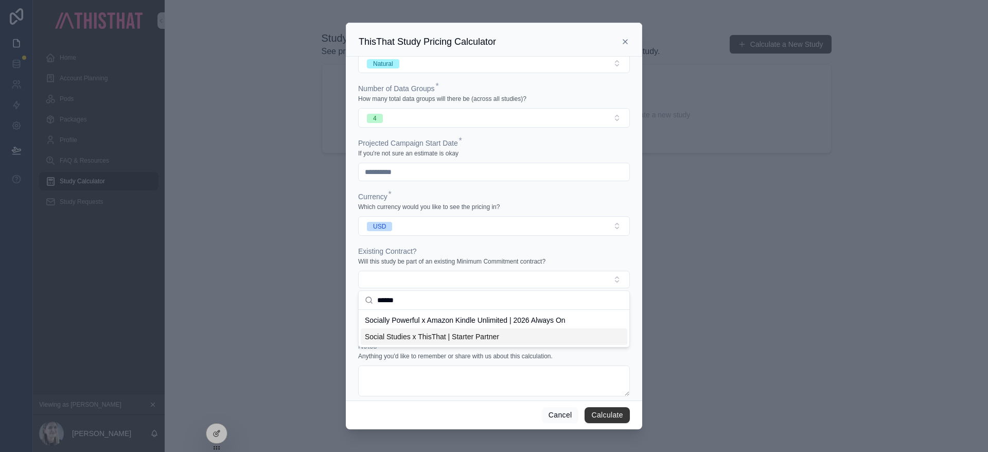
type input "******"
click at [468, 337] on span "Social Studies x ThisThat | Starter Partner" at bounding box center [432, 336] width 134 height 10
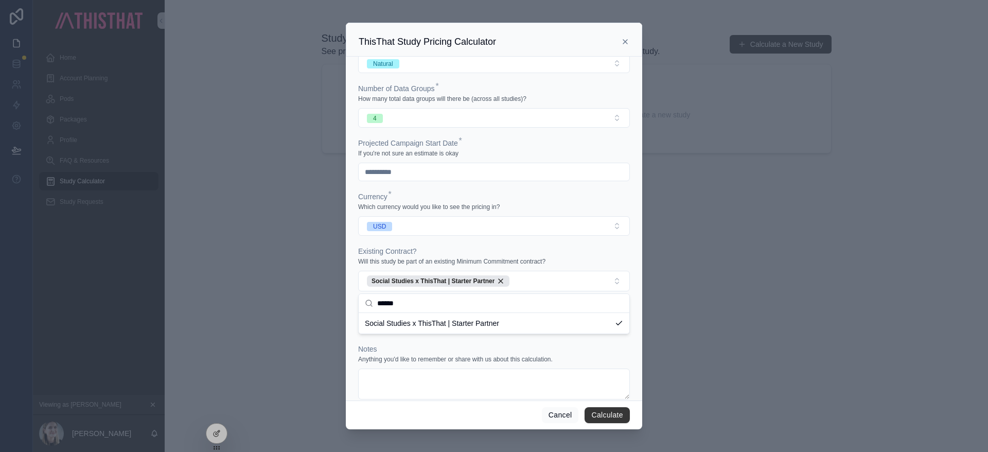
click at [551, 249] on div "Existing Contract?" at bounding box center [494, 251] width 272 height 10
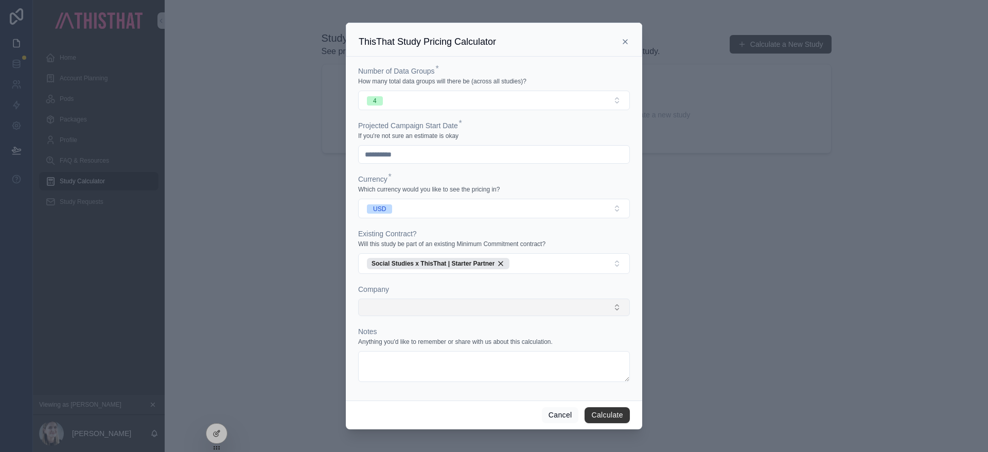
click at [519, 301] on button "Select Button" at bounding box center [494, 306] width 272 height 17
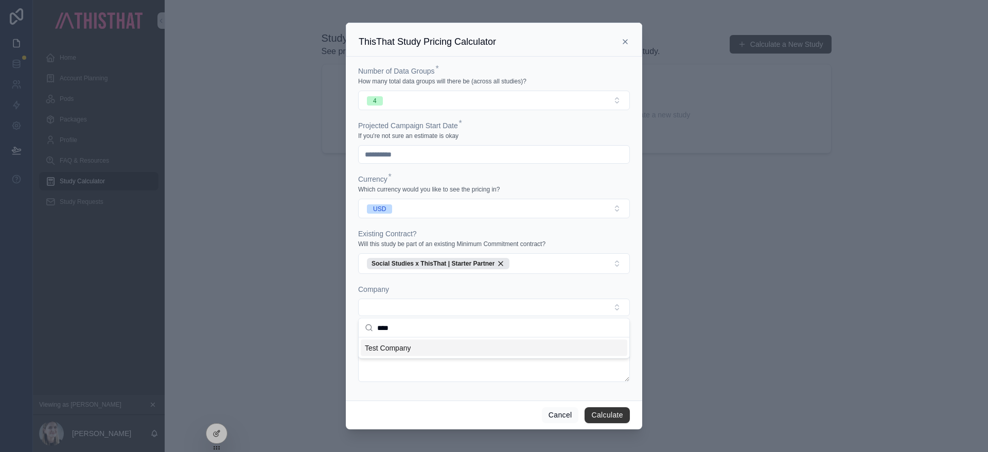
type input "****"
click at [416, 348] on div "Test Company" at bounding box center [494, 347] width 266 height 16
click at [467, 290] on div "Company" at bounding box center [494, 289] width 272 height 10
click at [620, 414] on button "Calculate" at bounding box center [606, 415] width 45 height 16
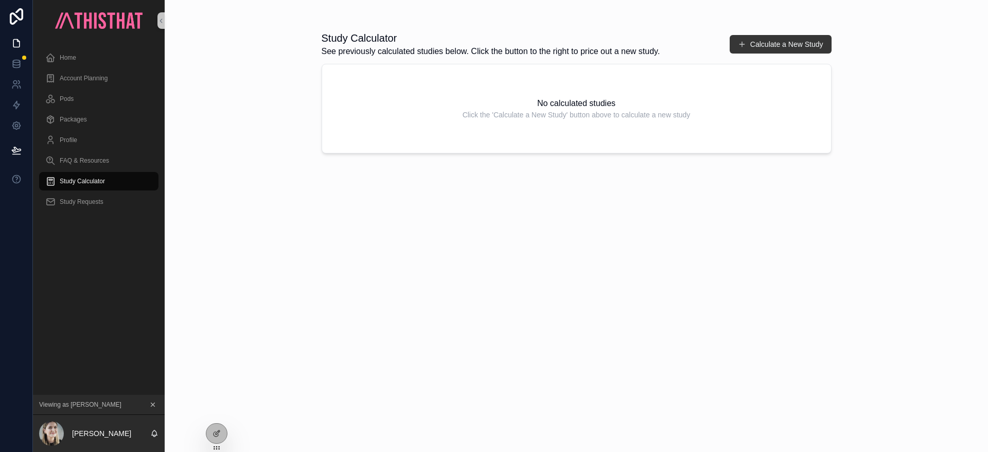
click at [722, 237] on div "Study Calculator See previously calculated studies below. Click the button to t…" at bounding box center [576, 232] width 510 height 415
click at [351, 64] on div "No calculated studies Click the 'Calculate a New Study' button above to calcula…" at bounding box center [576, 108] width 510 height 89
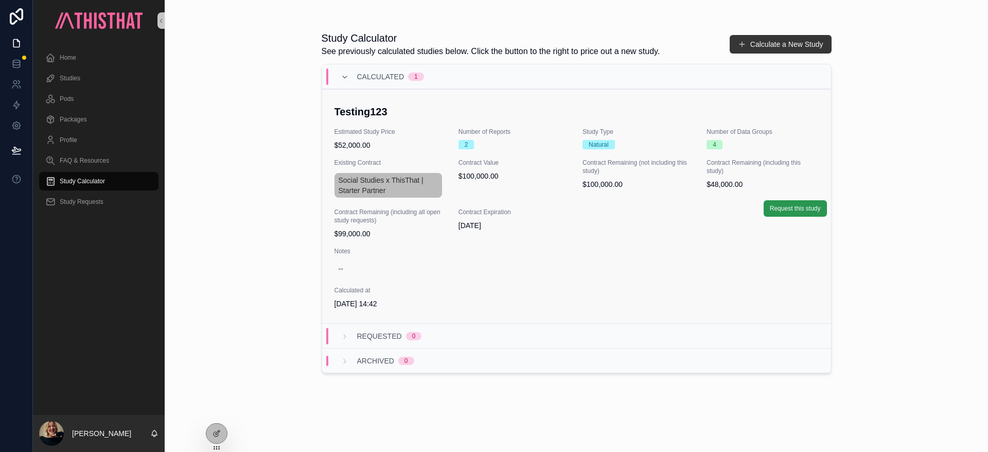
click at [802, 207] on span "Request this study" at bounding box center [794, 208] width 51 height 8
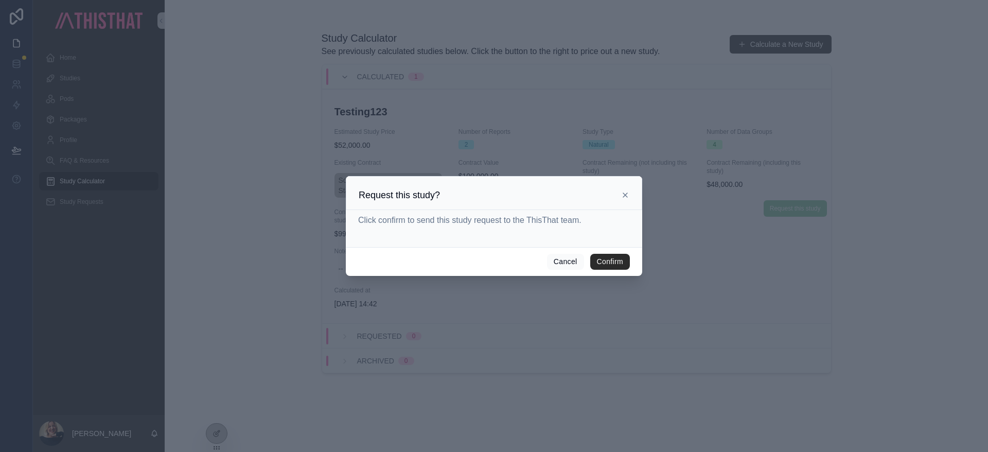
click at [606, 266] on button "Confirm" at bounding box center [610, 262] width 40 height 16
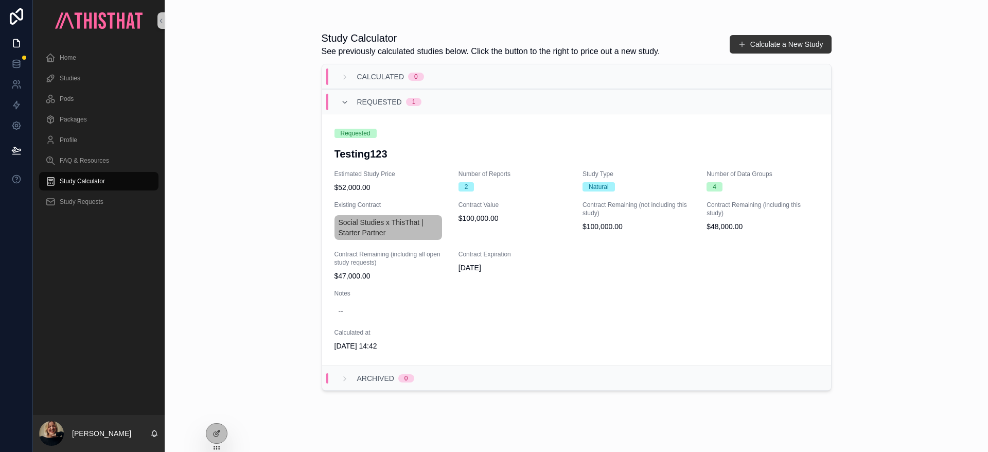
click at [238, 114] on div "Study Calculator See previously calculated studies below. Click the button to t…" at bounding box center [576, 226] width 823 height 452
click at [72, 204] on span "Study Requests" at bounding box center [82, 202] width 44 height 8
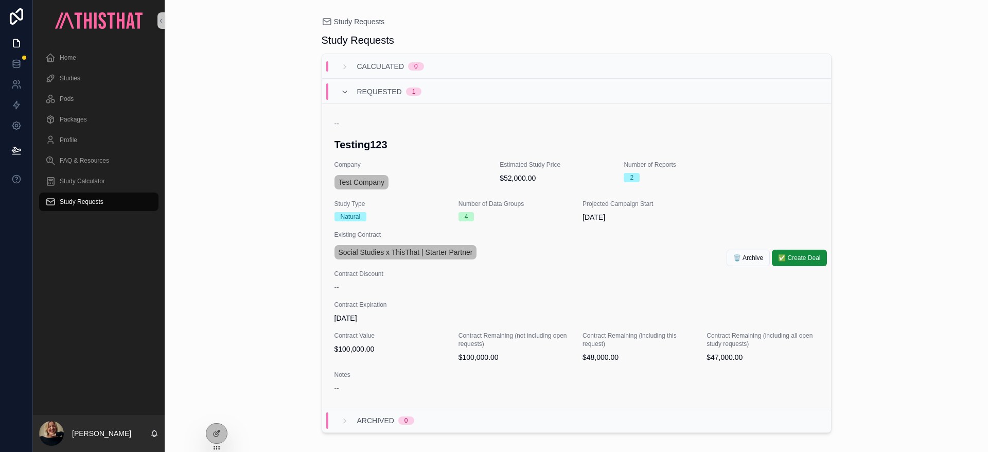
click at [428, 212] on div "Natural" at bounding box center [390, 216] width 112 height 9
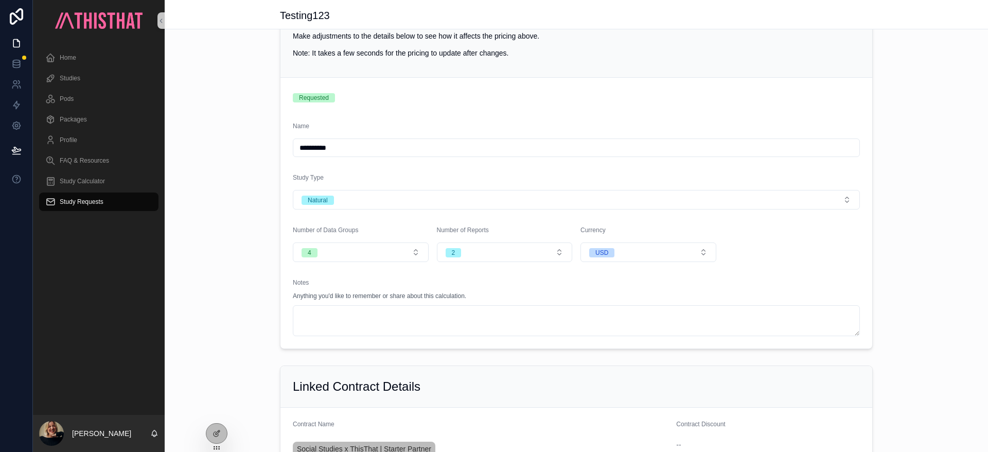
scroll to position [44, 0]
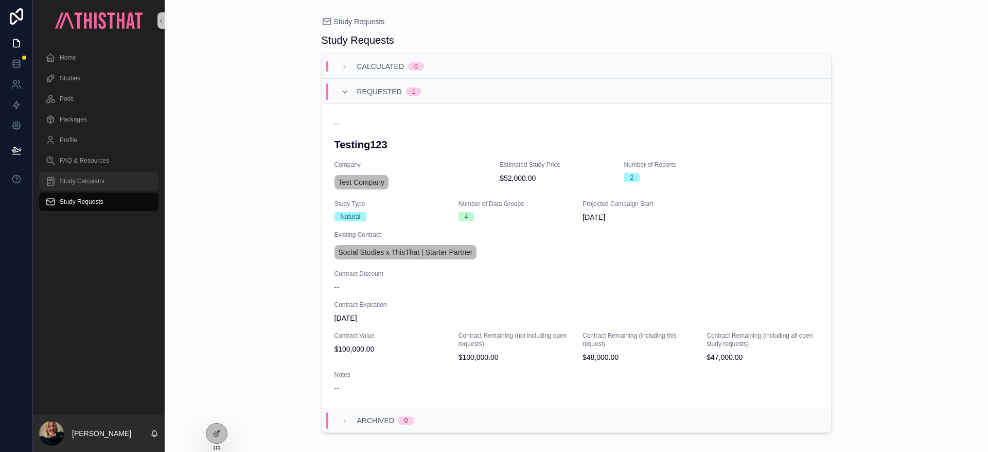
click at [91, 183] on span "Study Calculator" at bounding box center [82, 181] width 45 height 8
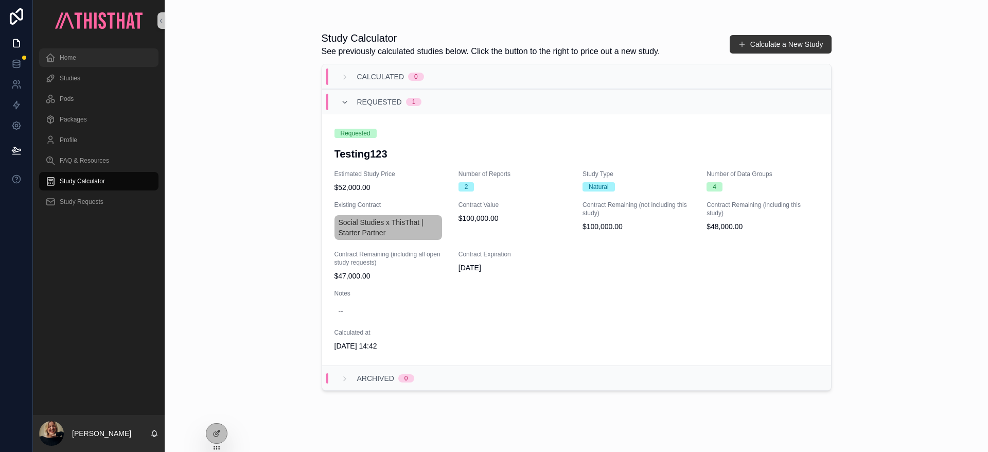
click at [65, 58] on span "Home" at bounding box center [68, 57] width 16 height 8
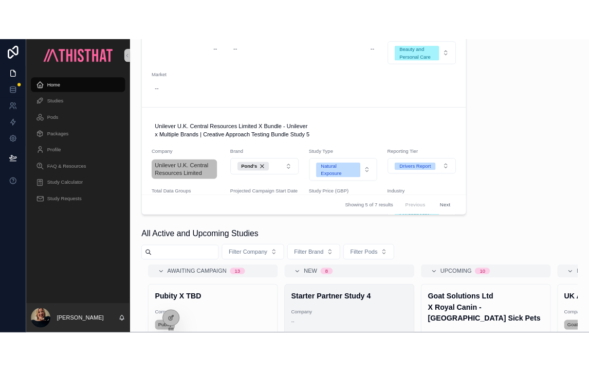
scroll to position [231, 0]
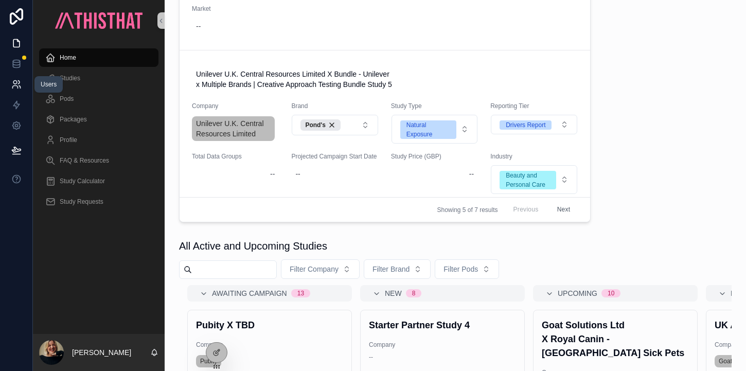
click at [17, 81] on icon at bounding box center [16, 84] width 10 height 10
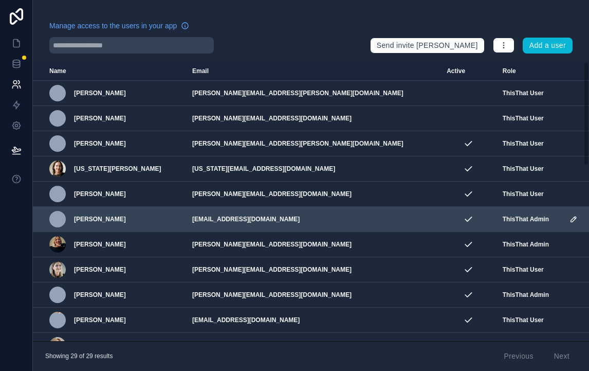
scroll to position [50, 0]
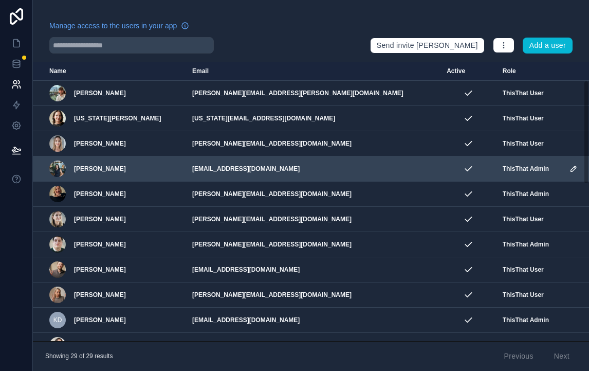
click at [571, 167] on icon "scrollable content" at bounding box center [573, 168] width 5 height 5
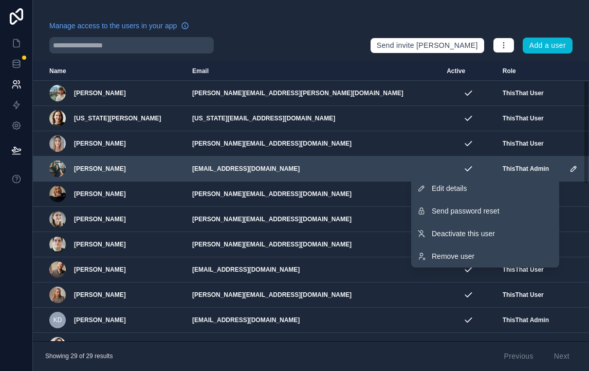
click at [145, 173] on div "[PERSON_NAME]" at bounding box center [114, 168] width 131 height 16
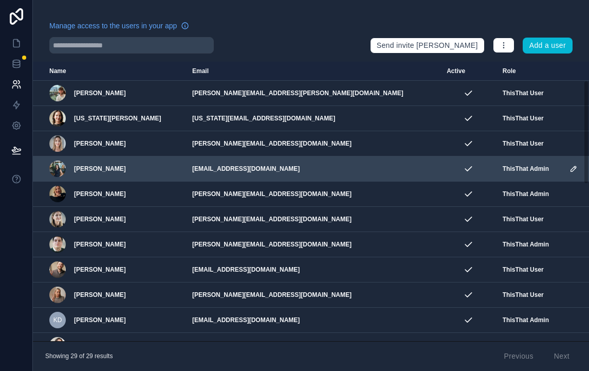
click at [570, 169] on icon "scrollable content" at bounding box center [574, 169] width 8 height 8
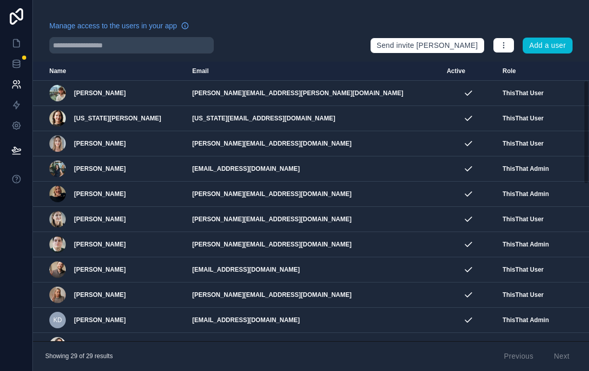
click at [311, 25] on div "Manage access to the users in your app" at bounding box center [205, 29] width 313 height 16
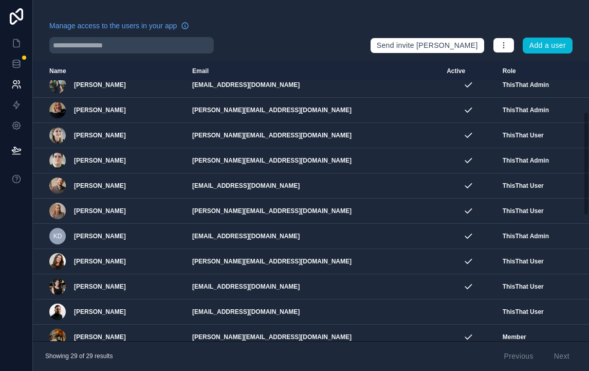
scroll to position [0, 0]
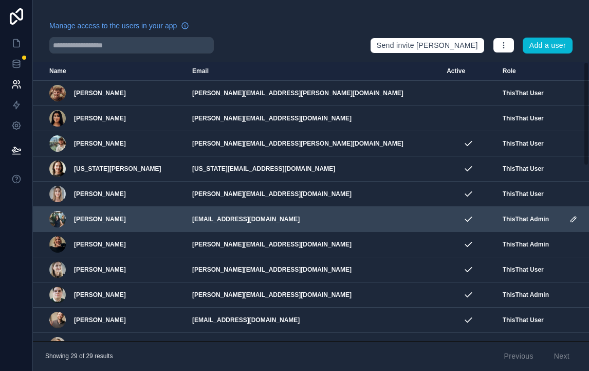
click at [570, 220] on icon "scrollable content" at bounding box center [574, 219] width 8 height 8
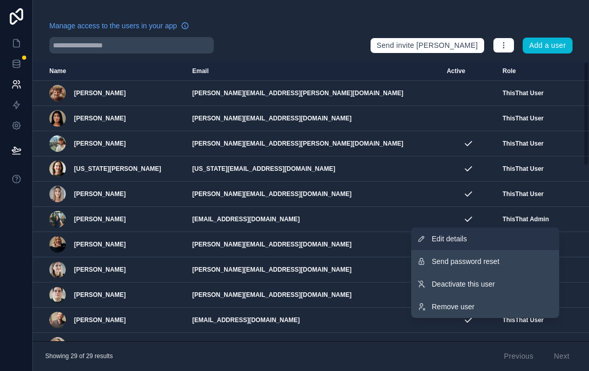
click at [505, 245] on link "Edit details" at bounding box center [485, 238] width 148 height 23
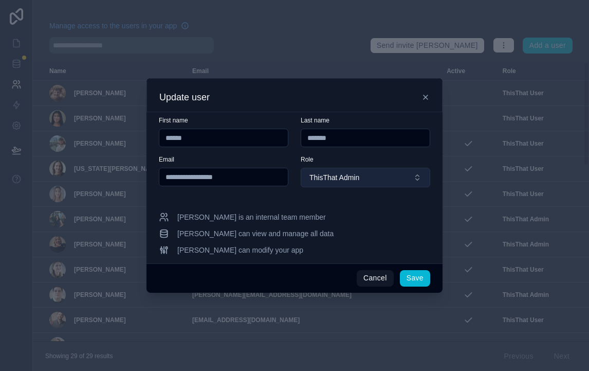
click at [354, 183] on button "ThisThat Admin" at bounding box center [366, 178] width 130 height 20
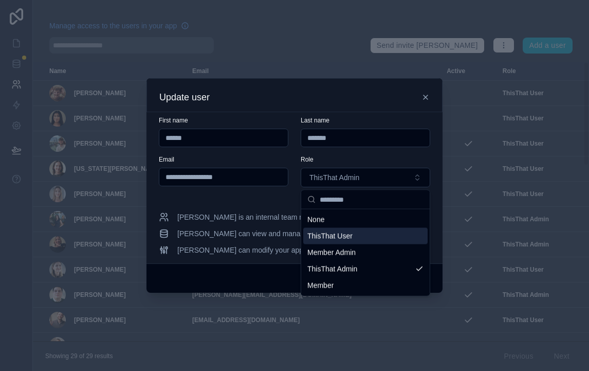
click at [351, 236] on div "ThisThat User" at bounding box center [365, 236] width 124 height 16
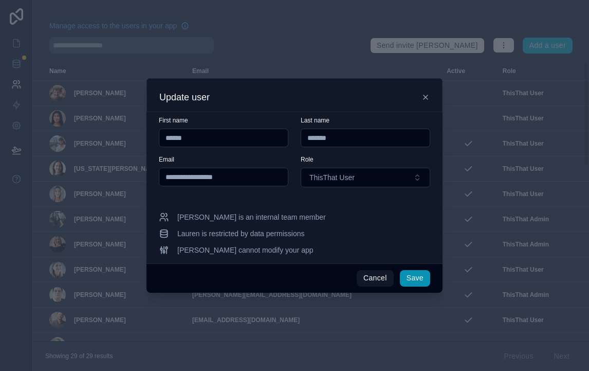
click at [422, 280] on button "Save" at bounding box center [415, 278] width 30 height 16
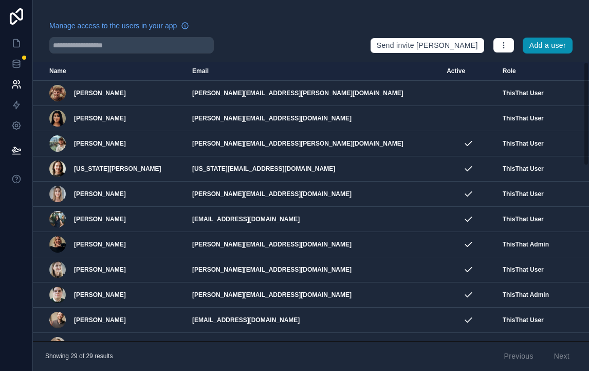
click at [545, 42] on button "Add a user" at bounding box center [548, 46] width 50 height 16
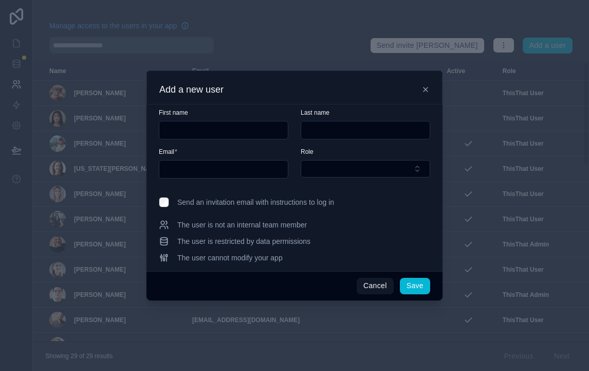
click at [184, 125] on input "text" at bounding box center [223, 130] width 129 height 14
click at [377, 283] on button "Cancel" at bounding box center [375, 286] width 37 height 16
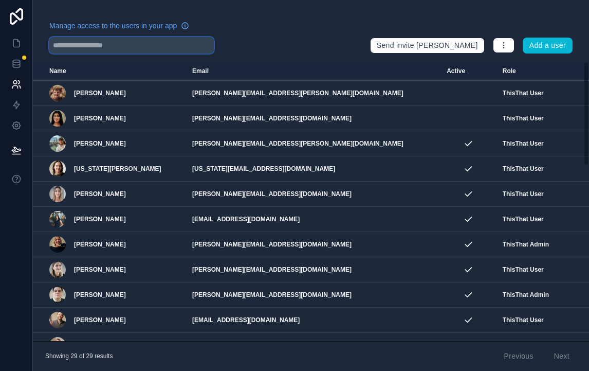
click at [149, 42] on input "text" at bounding box center [131, 45] width 165 height 16
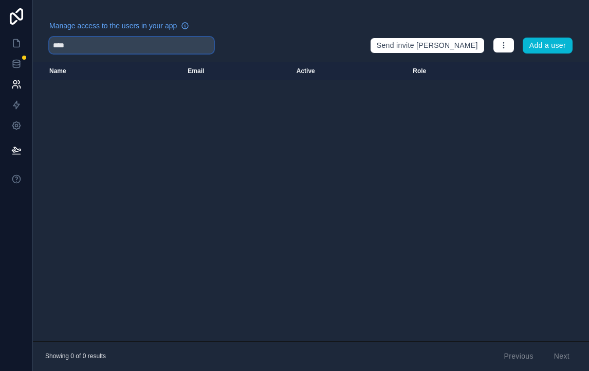
type input "***"
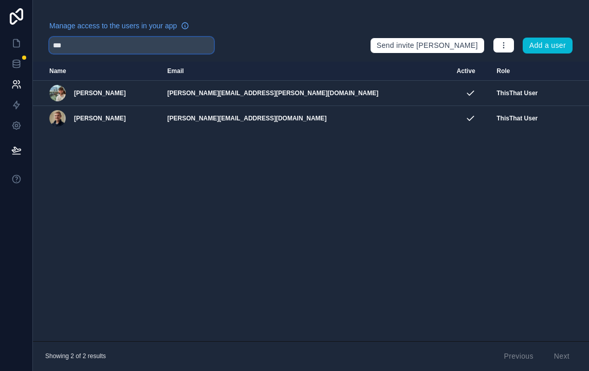
click at [122, 42] on input "***" at bounding box center [131, 45] width 165 height 16
click at [145, 49] on input "****" at bounding box center [131, 45] width 165 height 16
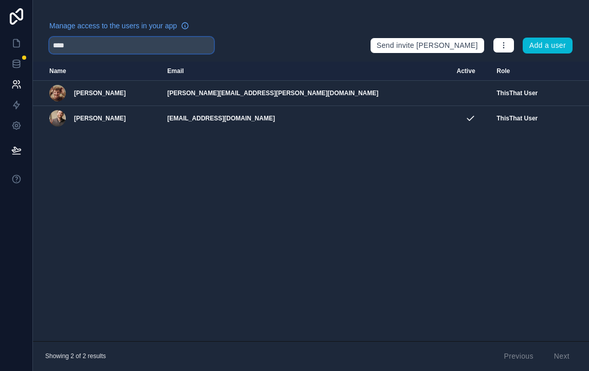
click at [145, 49] on input "****" at bounding box center [131, 45] width 165 height 16
type input "***"
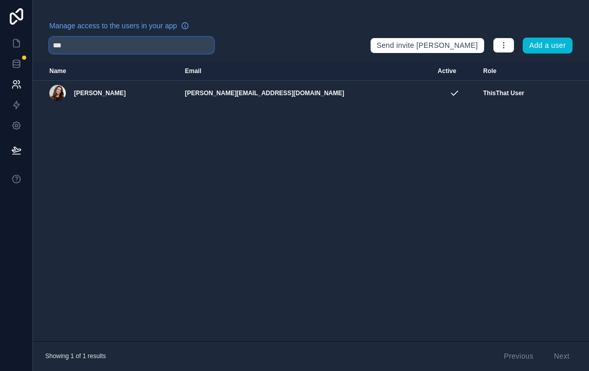
click at [161, 41] on input "***" at bounding box center [131, 45] width 165 height 16
